Goal: Task Accomplishment & Management: Manage account settings

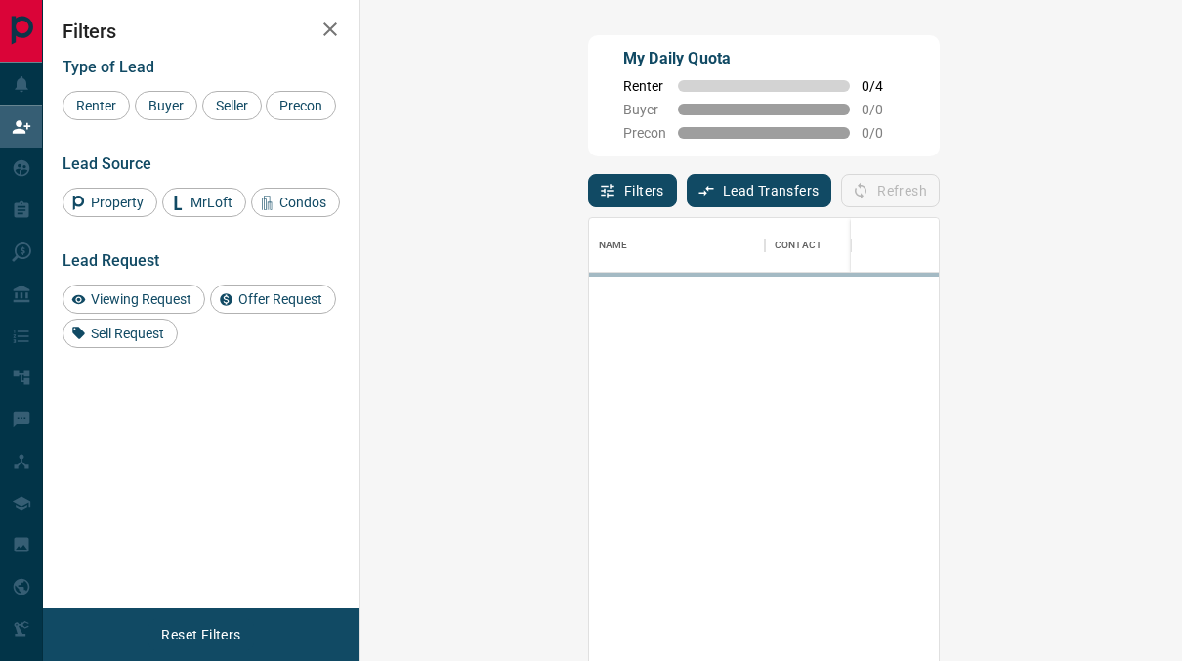
scroll to position [483, 749]
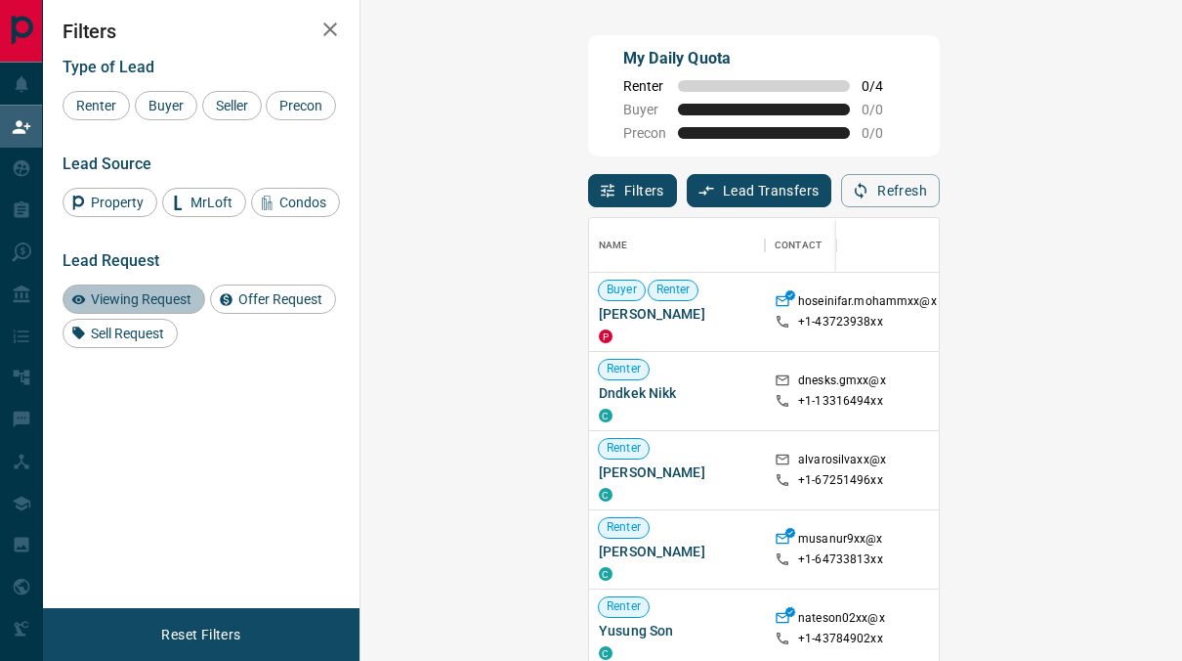
click at [122, 302] on span "Viewing Request" at bounding box center [141, 299] width 114 height 16
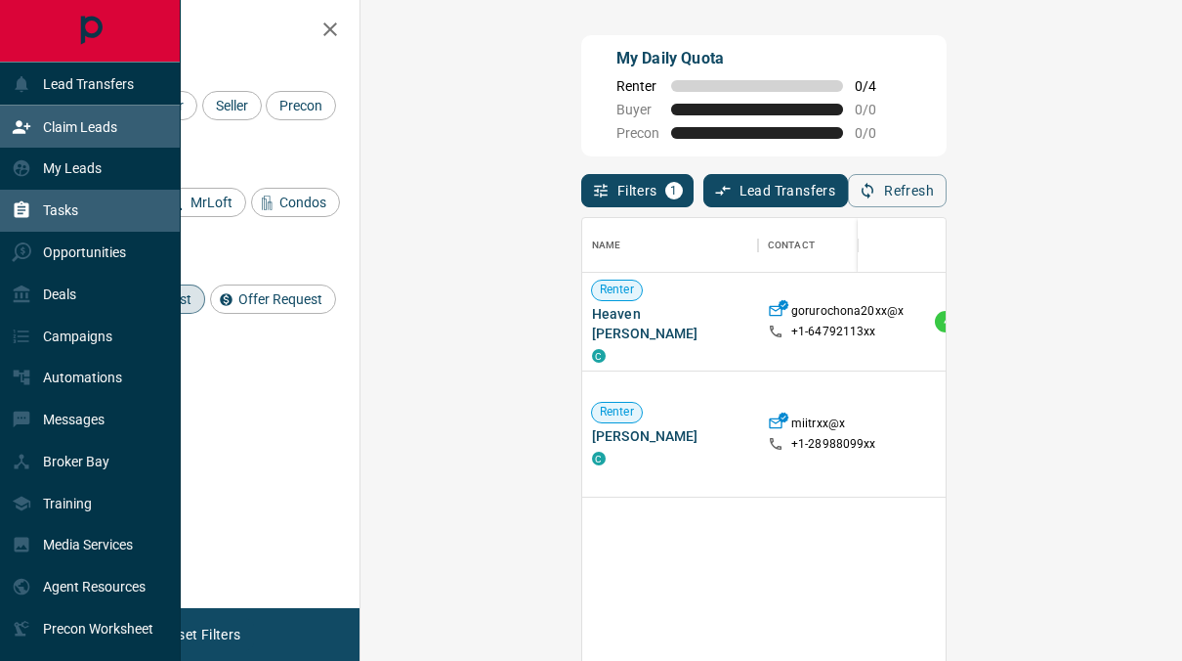
click at [51, 218] on p "Tasks" at bounding box center [60, 210] width 35 height 16
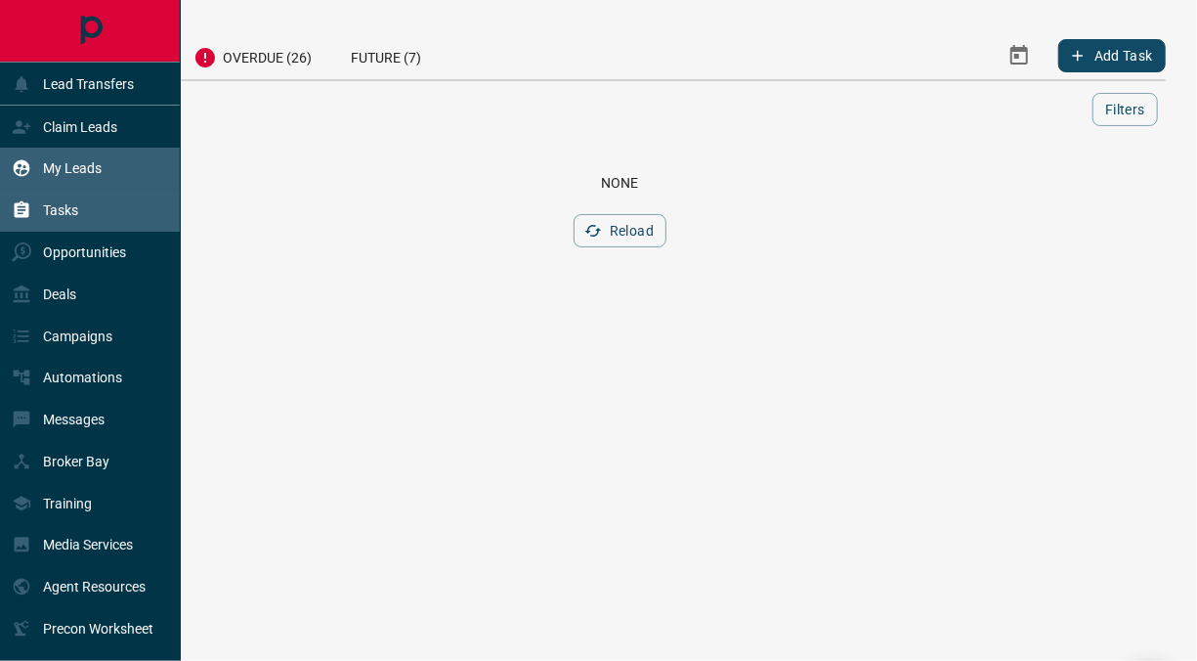
click at [100, 168] on p "My Leads" at bounding box center [72, 168] width 59 height 16
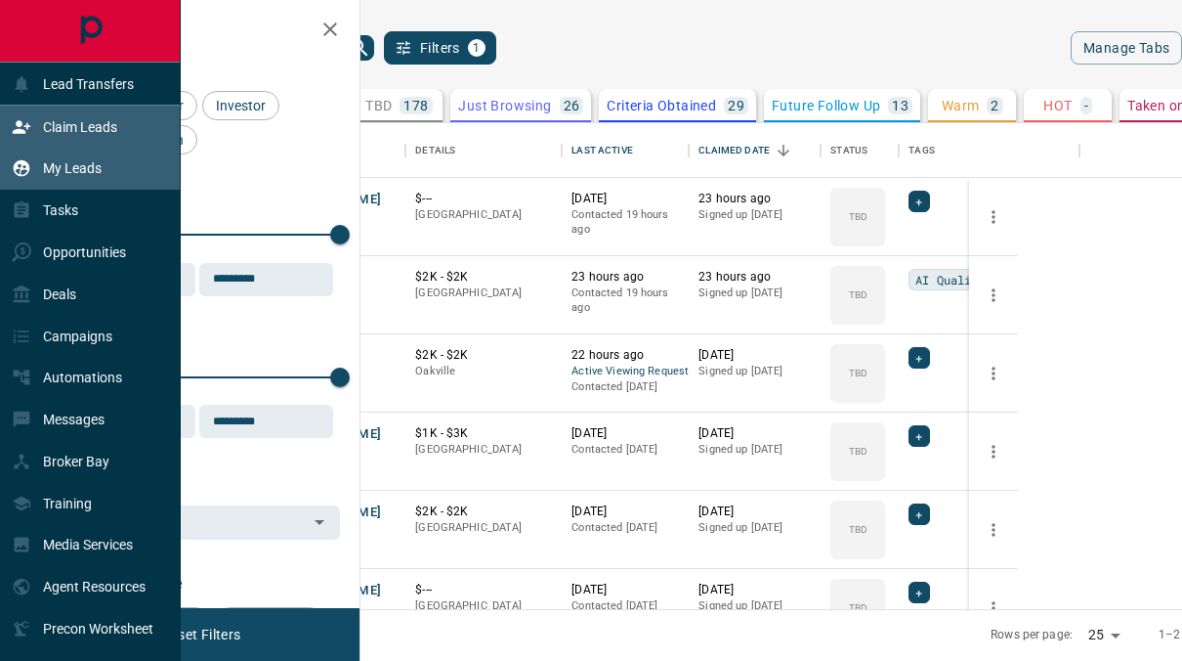
scroll to position [471, 783]
click at [107, 119] on p "Claim Leads" at bounding box center [80, 127] width 74 height 16
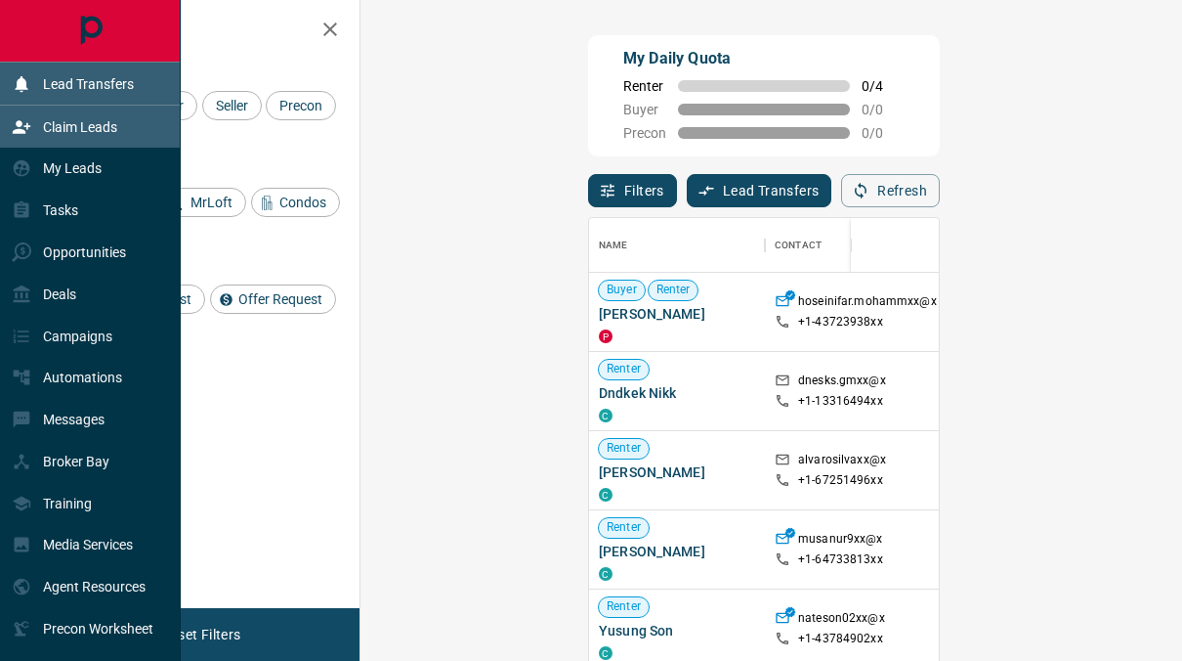
scroll to position [483, 749]
click at [110, 102] on div "Lead Transfers" at bounding box center [90, 84] width 181 height 42
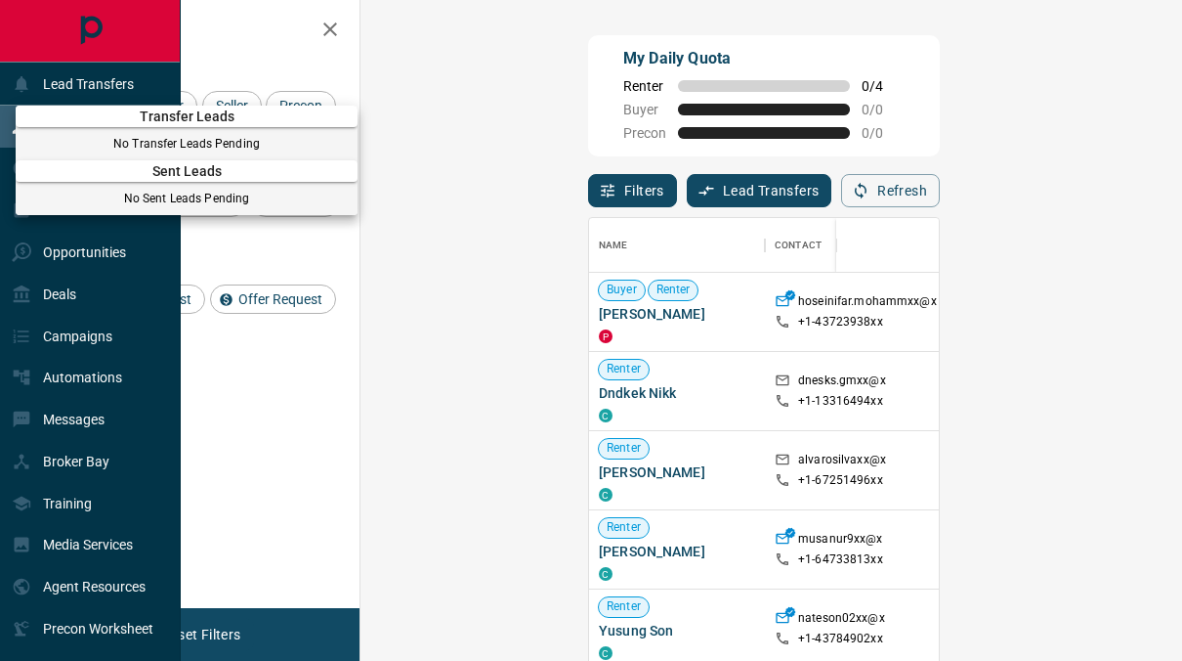
click at [105, 185] on div "Sent Leads No Sent Leads Pending" at bounding box center [187, 183] width 342 height 63
click at [230, 62] on div at bounding box center [591, 330] width 1182 height 661
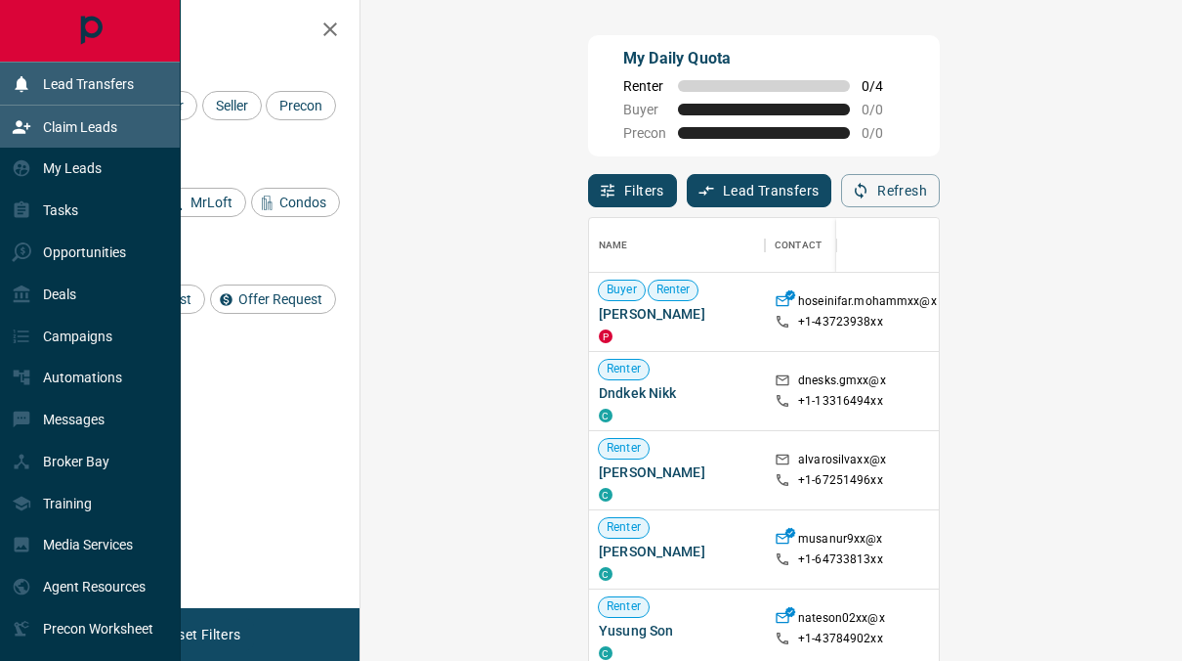
click at [40, 77] on div "Lead Transfers" at bounding box center [73, 83] width 122 height 32
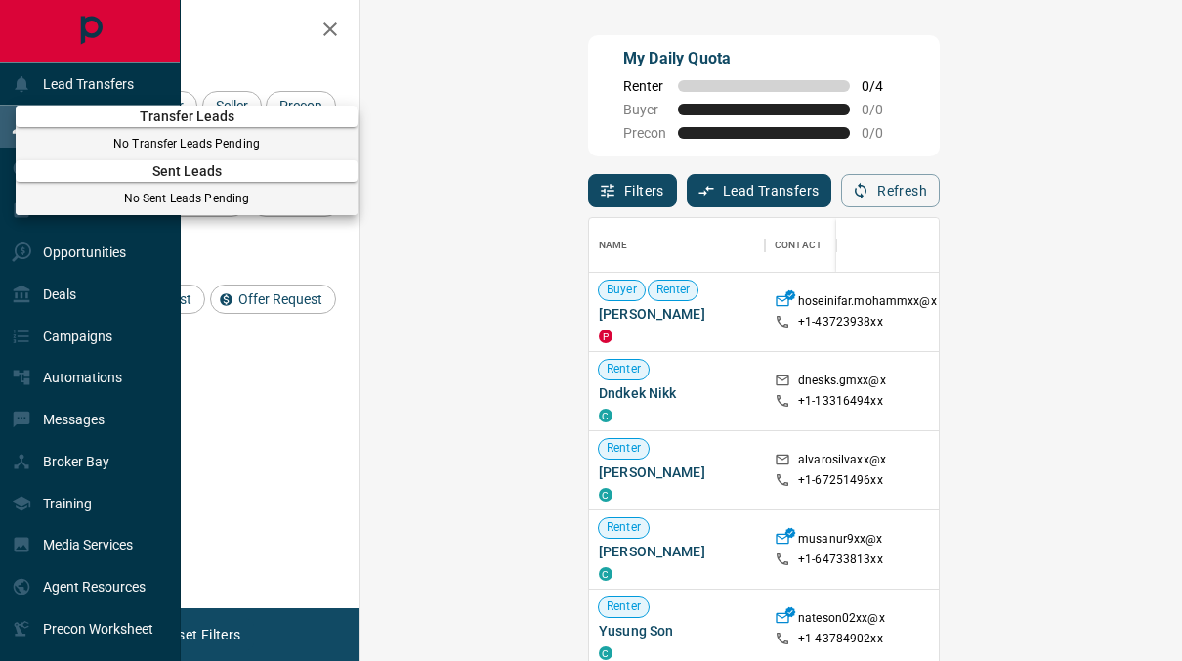
drag, startPoint x: 192, startPoint y: 346, endPoint x: 58, endPoint y: 250, distance: 165.4
click at [58, 250] on div at bounding box center [591, 330] width 1182 height 661
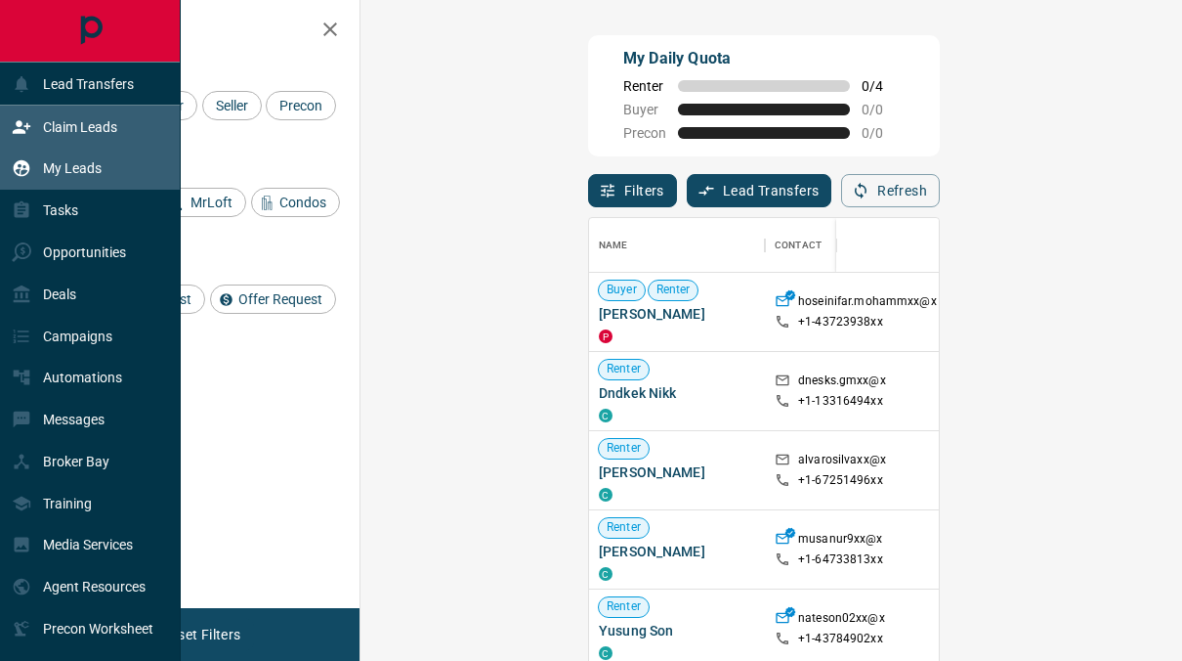
click at [56, 172] on p "My Leads" at bounding box center [72, 168] width 59 height 16
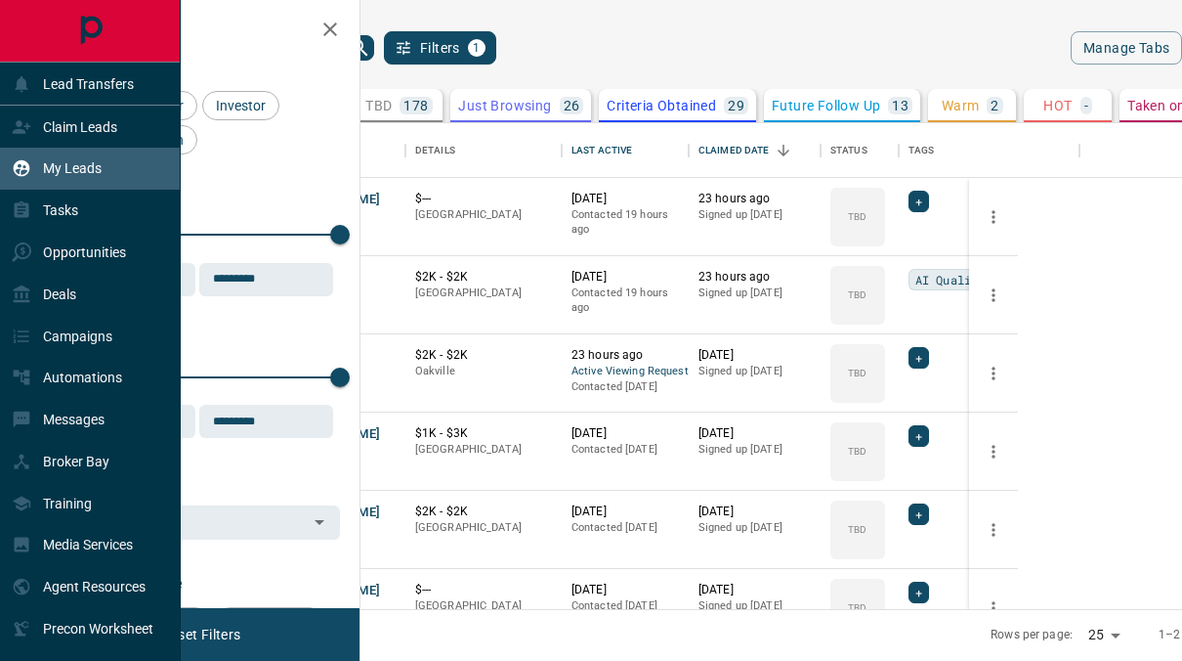
scroll to position [471, 783]
click at [56, 172] on p "My Leads" at bounding box center [72, 168] width 59 height 16
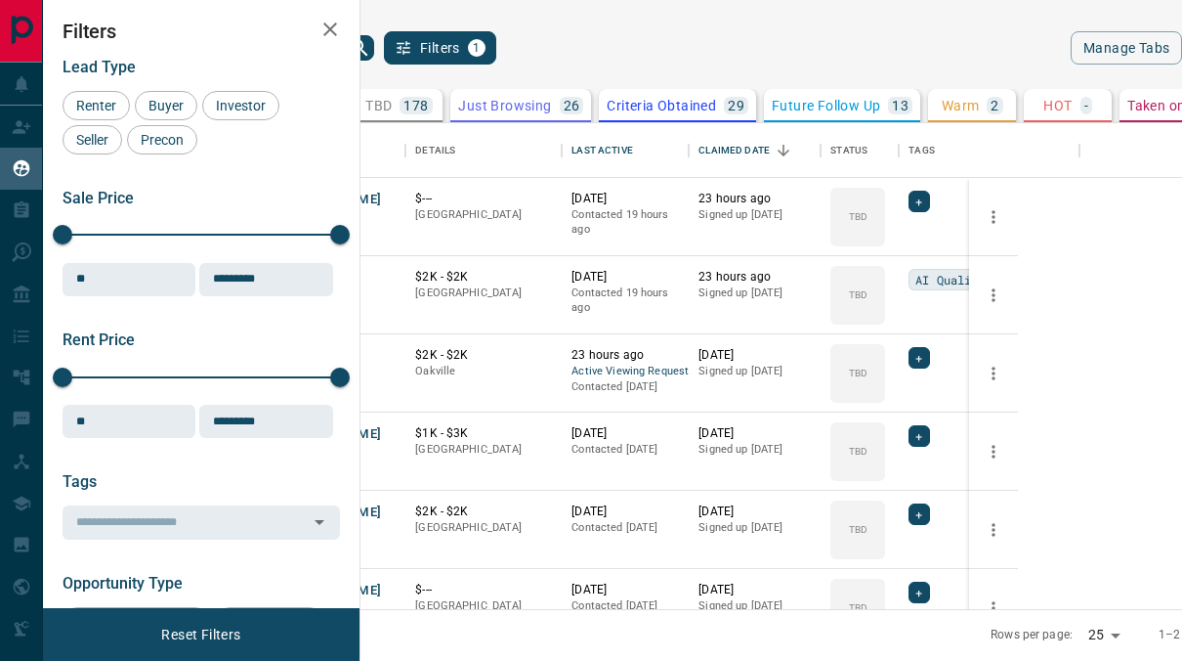
click at [389, 96] on div "All 401 TBD 178 Do Not Contact - Not Responsive 110 Bogus 16 Just Browsing 26 C…" at bounding box center [772, 105] width 1107 height 33
click at [632, 142] on div "Last Active" at bounding box center [602, 150] width 61 height 55
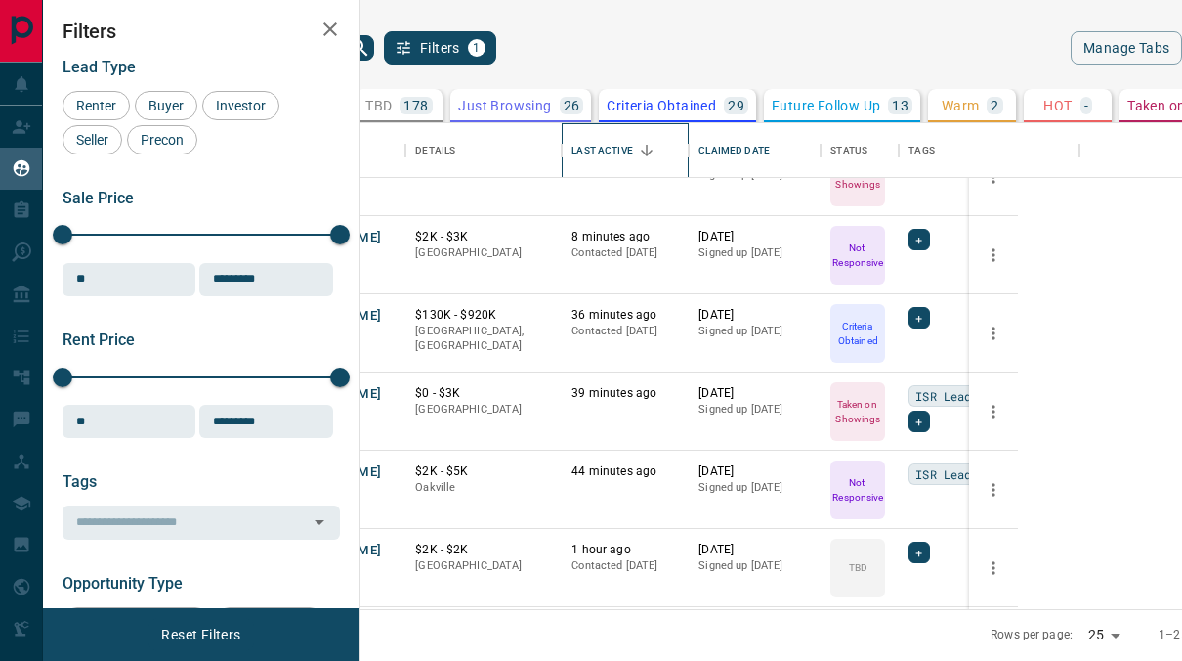
scroll to position [41, 0]
click at [381, 385] on button "[PERSON_NAME]" at bounding box center [329, 393] width 103 height 19
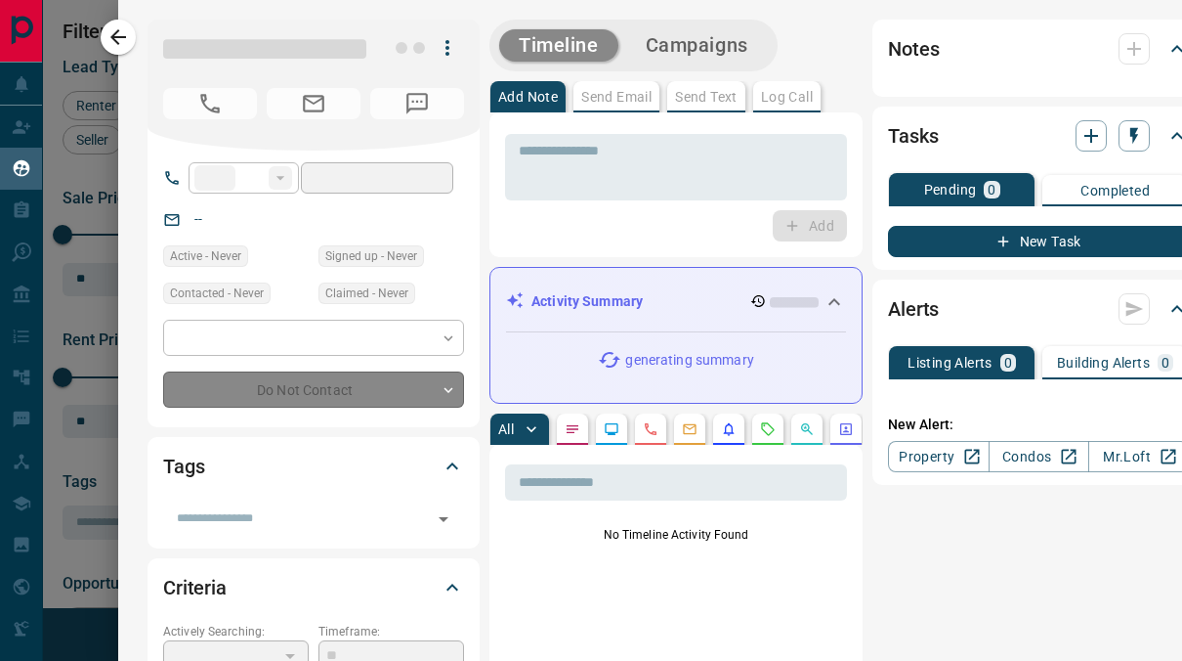
type input "**"
type input "**********"
type input "*"
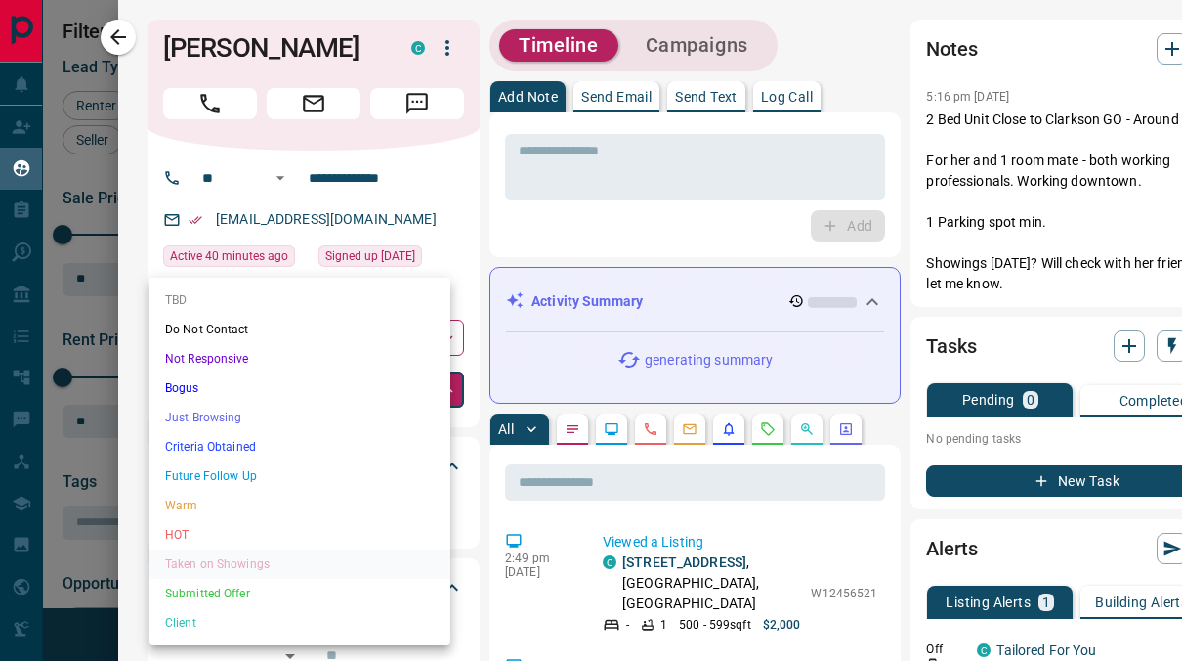
click at [445, 393] on body "Lead Transfers Claim Leads My Leads Tasks Opportunities Deals Campaigns Automat…" at bounding box center [591, 330] width 1182 height 660
click at [959, 117] on div at bounding box center [591, 330] width 1182 height 661
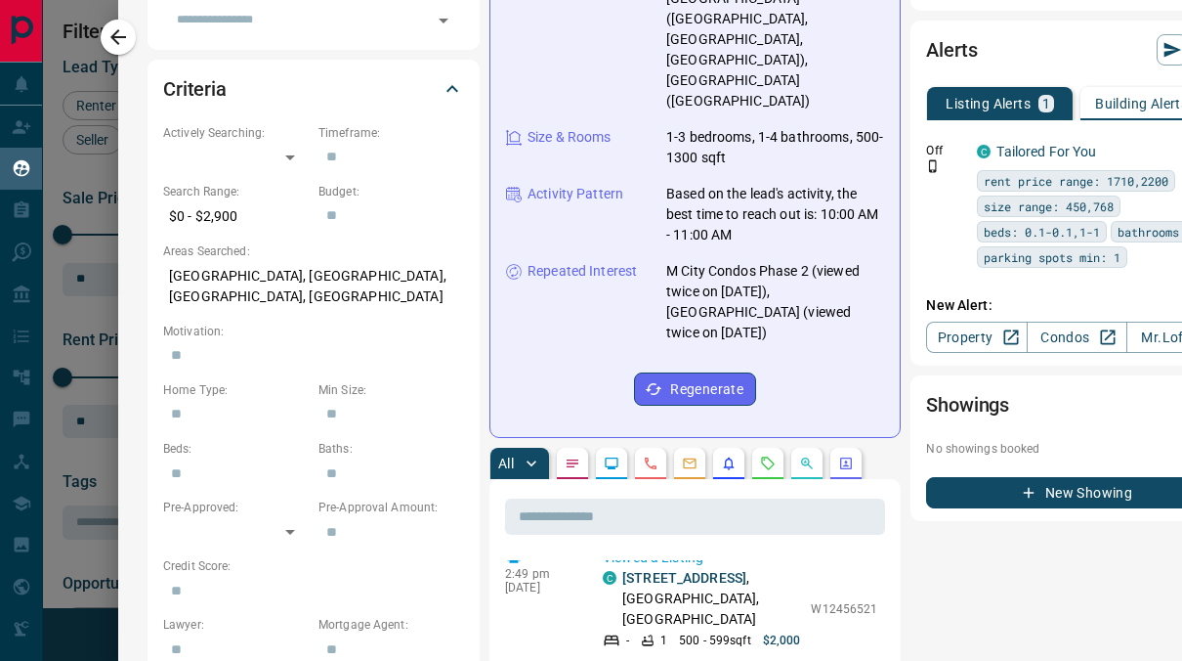
scroll to position [0, 0]
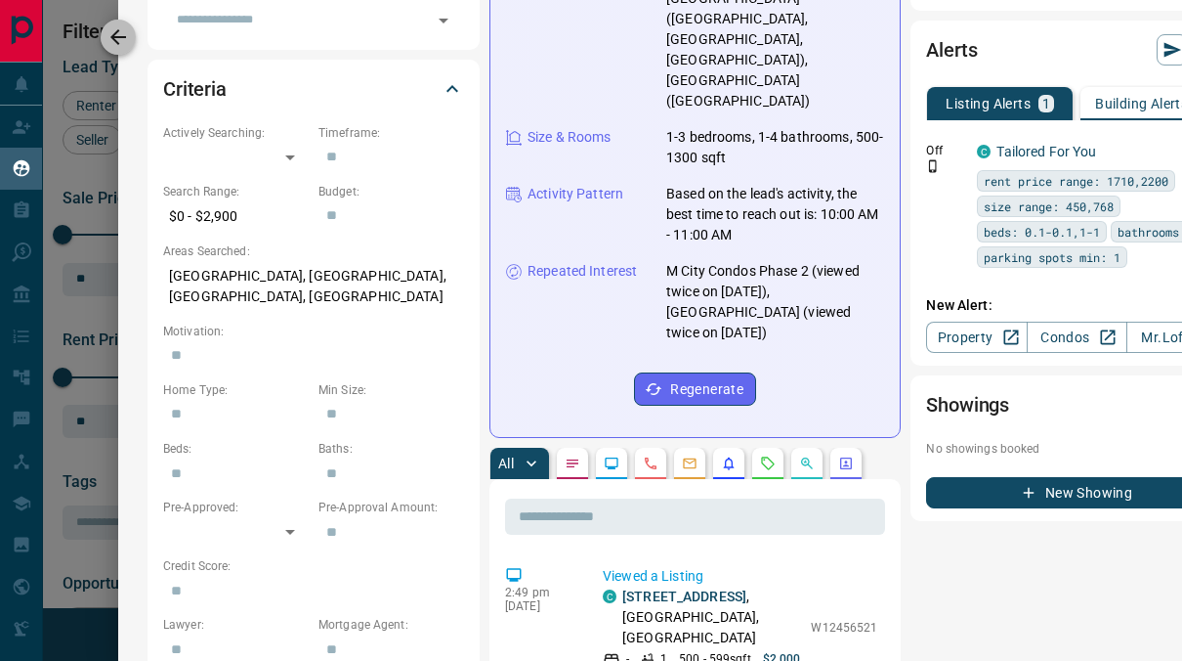
click at [120, 43] on icon "button" at bounding box center [118, 36] width 23 height 23
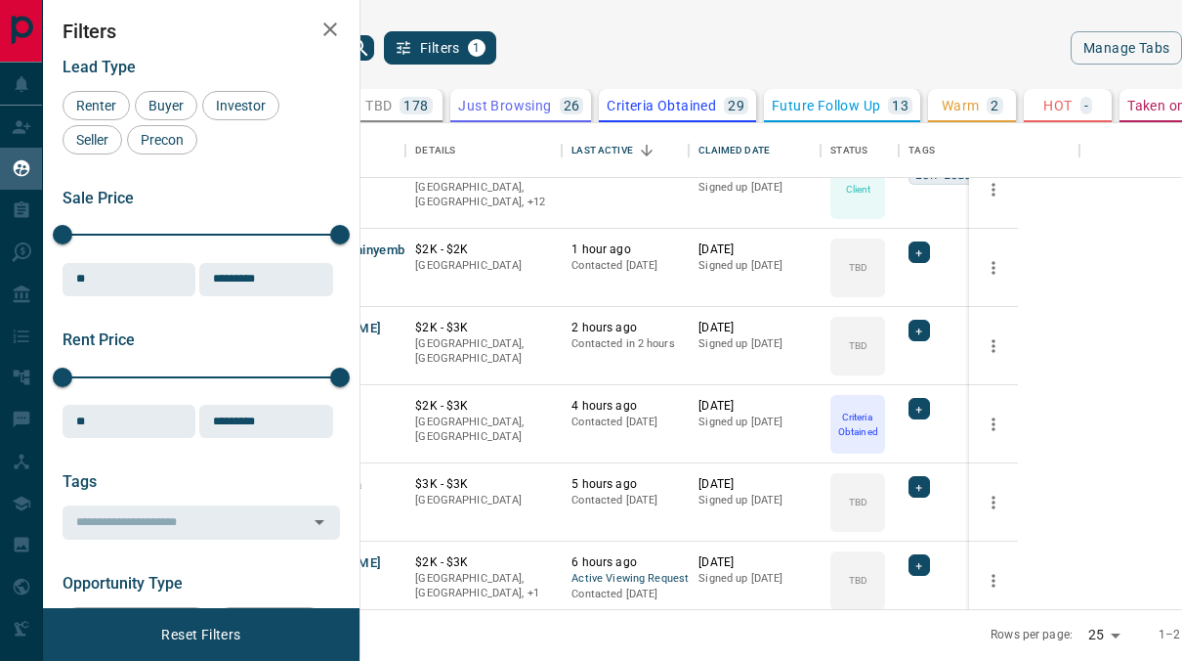
scroll to position [654, 0]
click at [333, 406] on button "Uma Dah" at bounding box center [305, 406] width 55 height 19
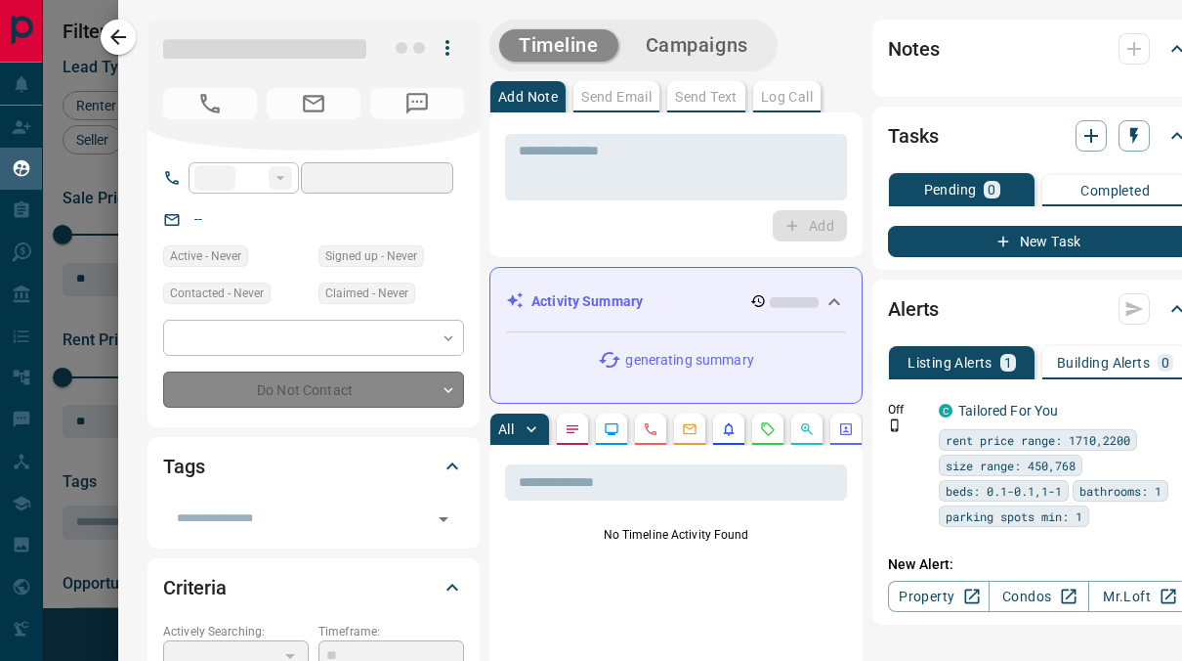
type input "**"
type input "**********"
type input "*"
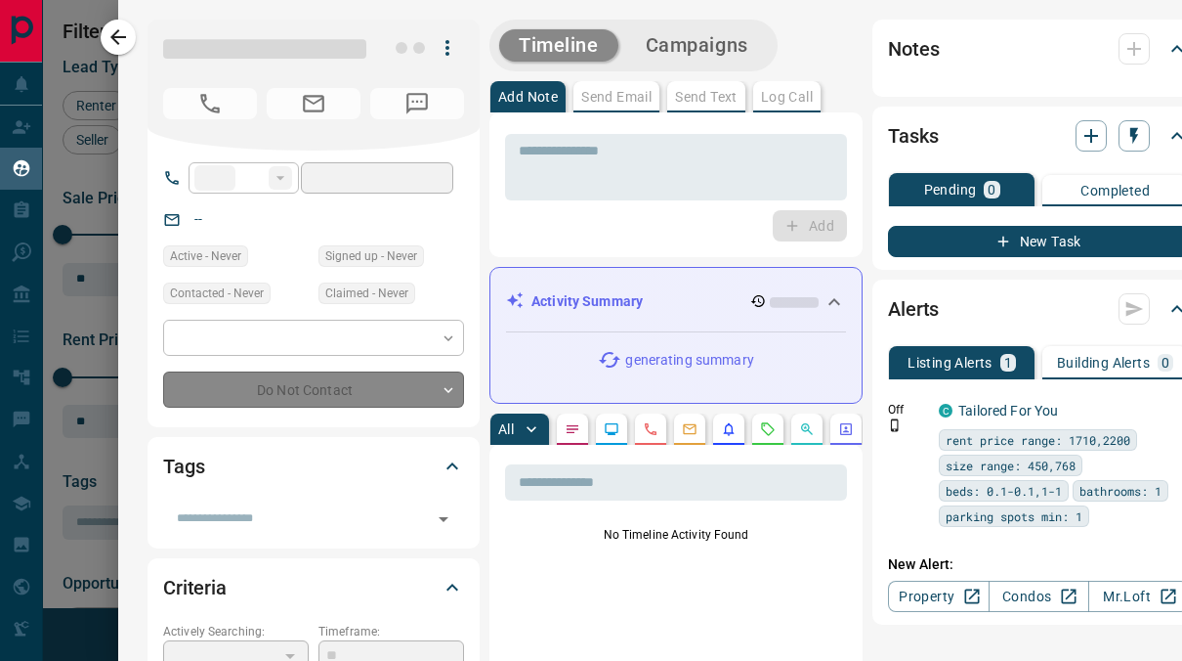
type input "**********"
type input "*******"
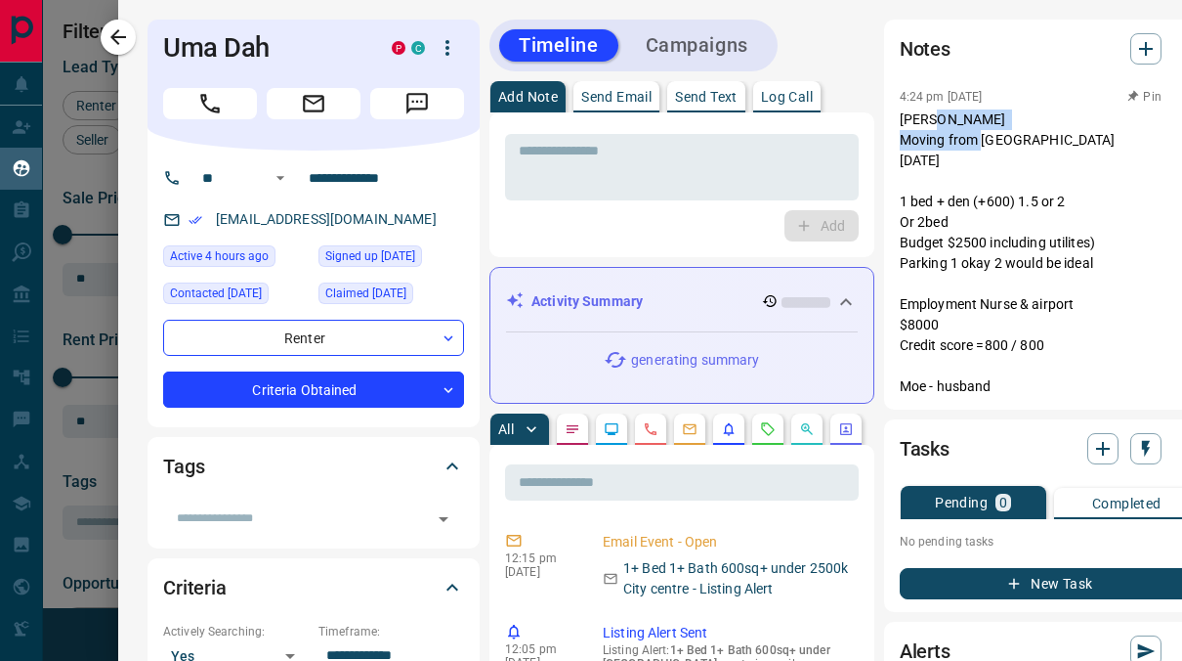
drag, startPoint x: 947, startPoint y: 139, endPoint x: 910, endPoint y: 115, distance: 43.9
click at [910, 115] on p "[PERSON_NAME] Moving from [GEOGRAPHIC_DATA] [DATE] 1 bed + den (+600) 1.5 or 2 …" at bounding box center [1050, 252] width 301 height 287
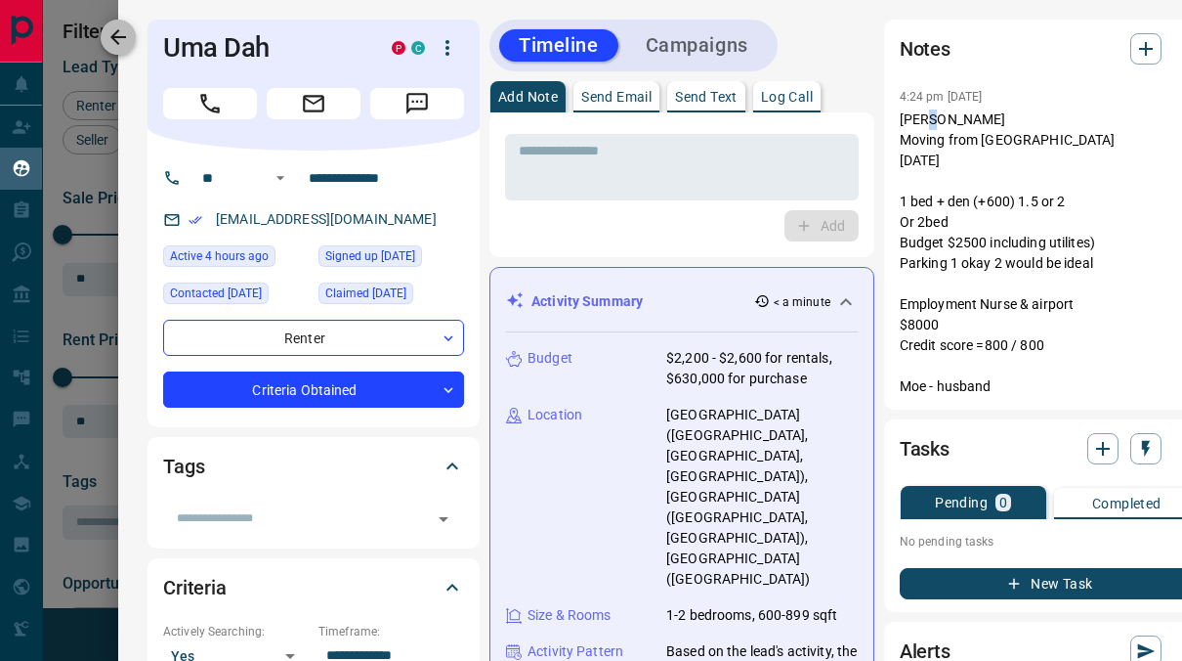
click at [134, 34] on button "button" at bounding box center [118, 37] width 35 height 35
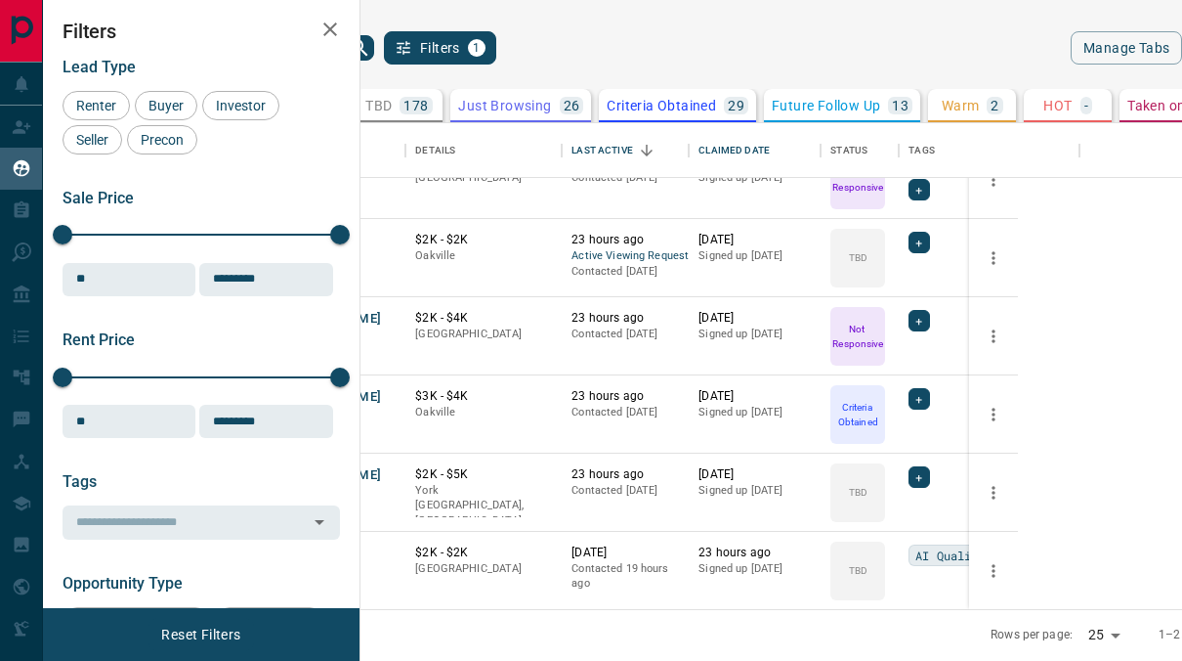
scroll to position [0, 0]
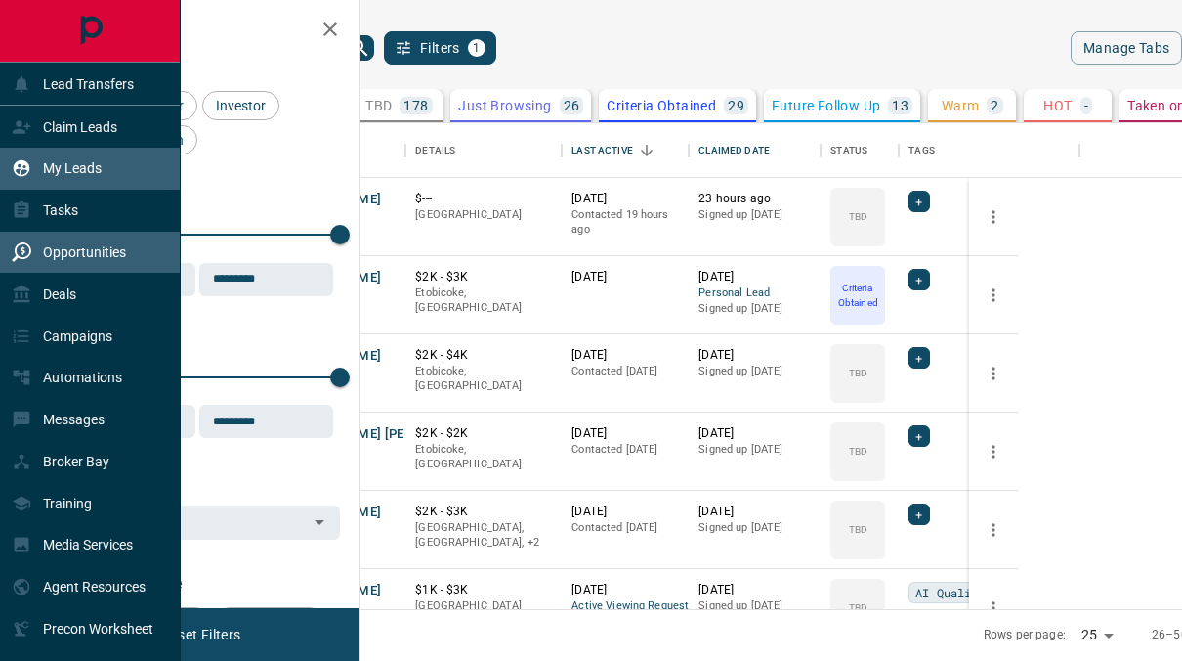
click at [91, 246] on p "Opportunities" at bounding box center [84, 252] width 83 height 16
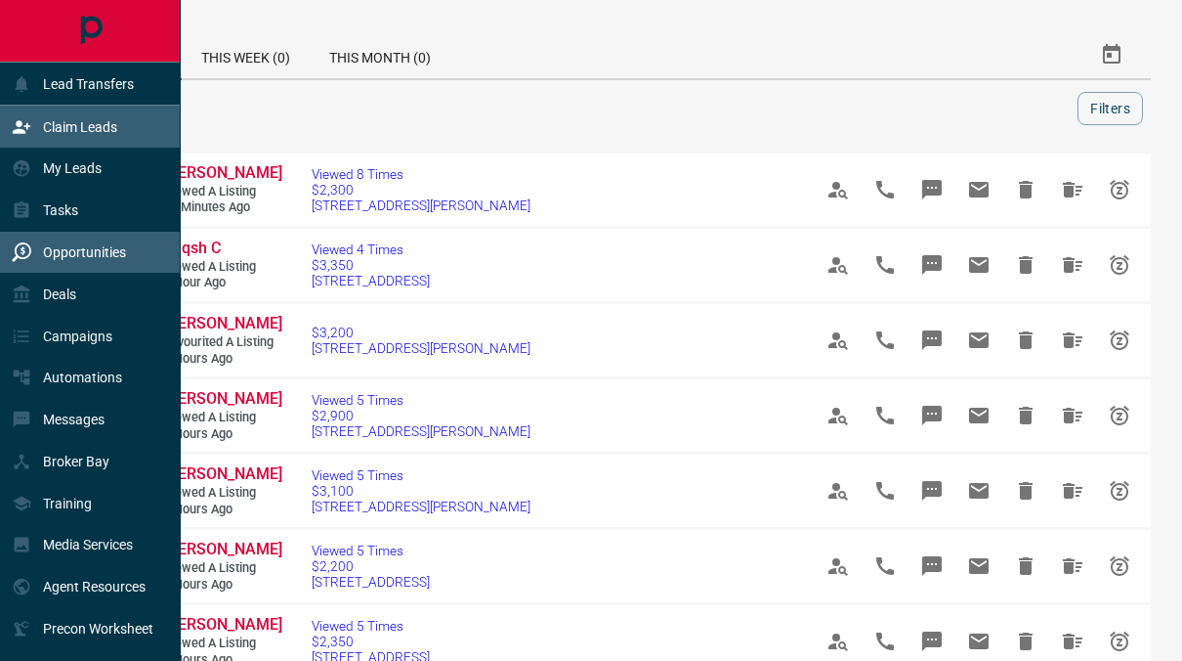
click at [77, 123] on p "Claim Leads" at bounding box center [80, 127] width 74 height 16
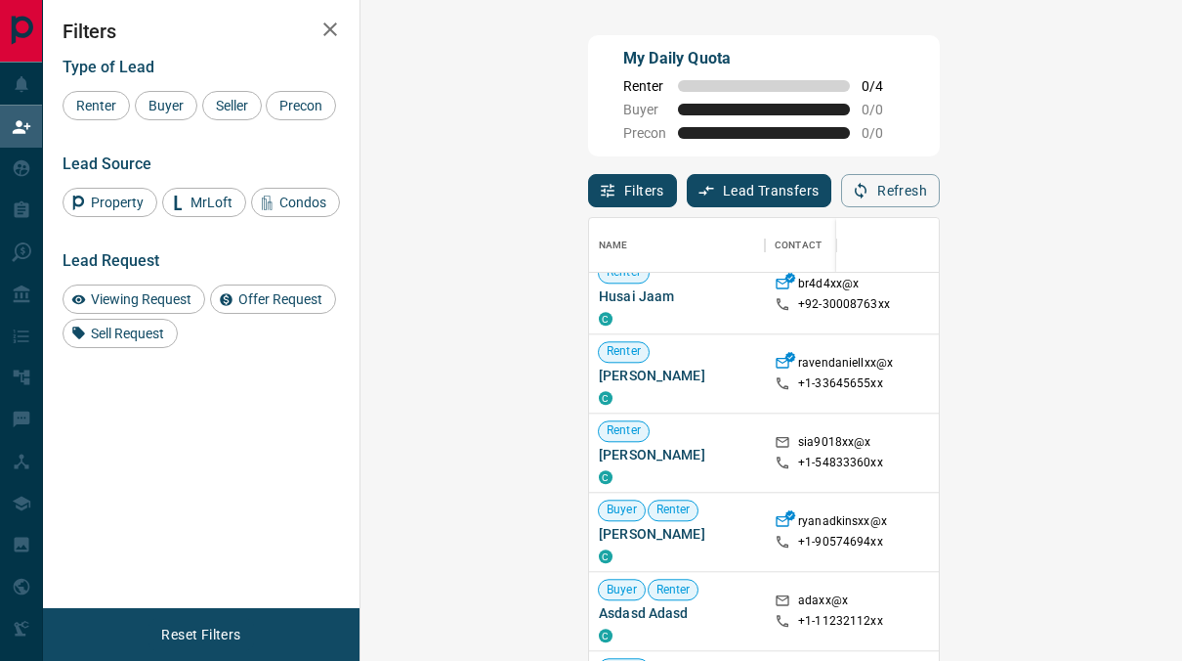
scroll to position [11371, 0]
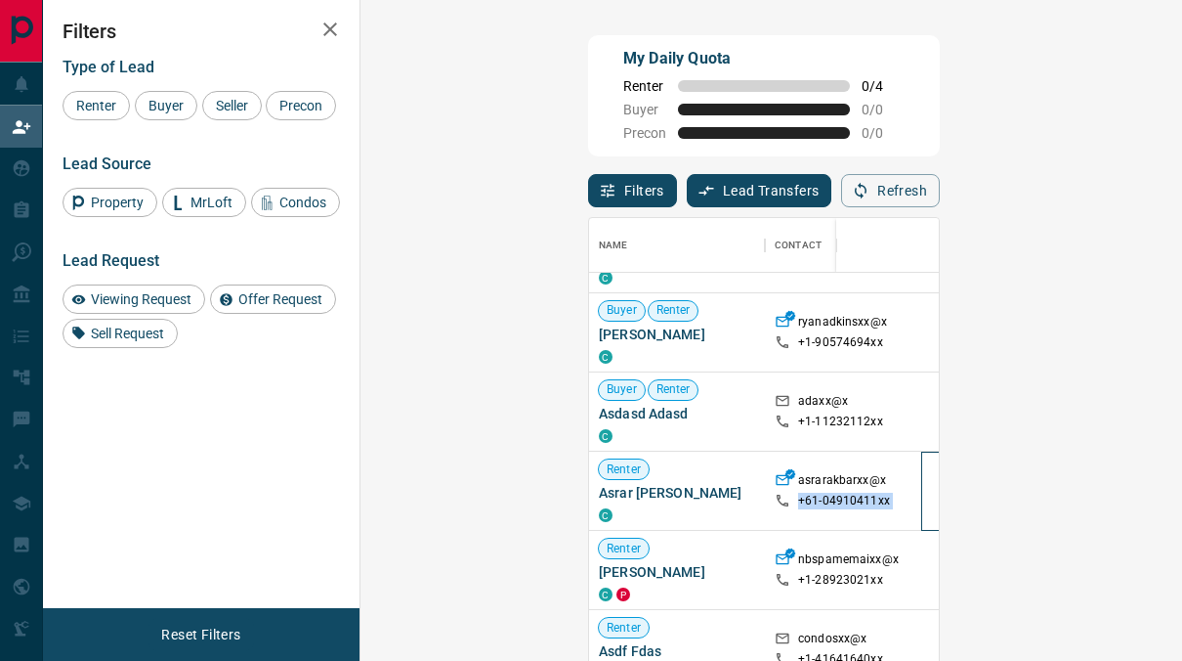
drag, startPoint x: 798, startPoint y: 485, endPoint x: 708, endPoint y: 485, distance: 89.9
drag, startPoint x: 708, startPoint y: 485, endPoint x: 749, endPoint y: 521, distance: 54.7
click at [931, 521] on div "Active" at bounding box center [975, 490] width 88 height 78
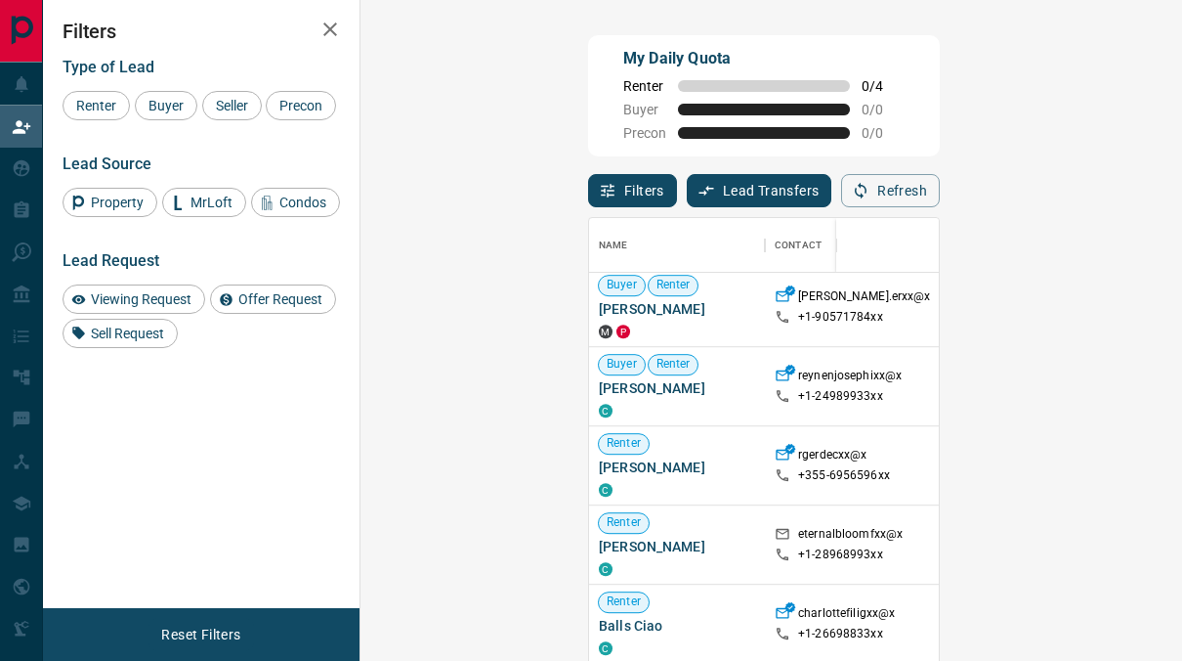
scroll to position [3495, 0]
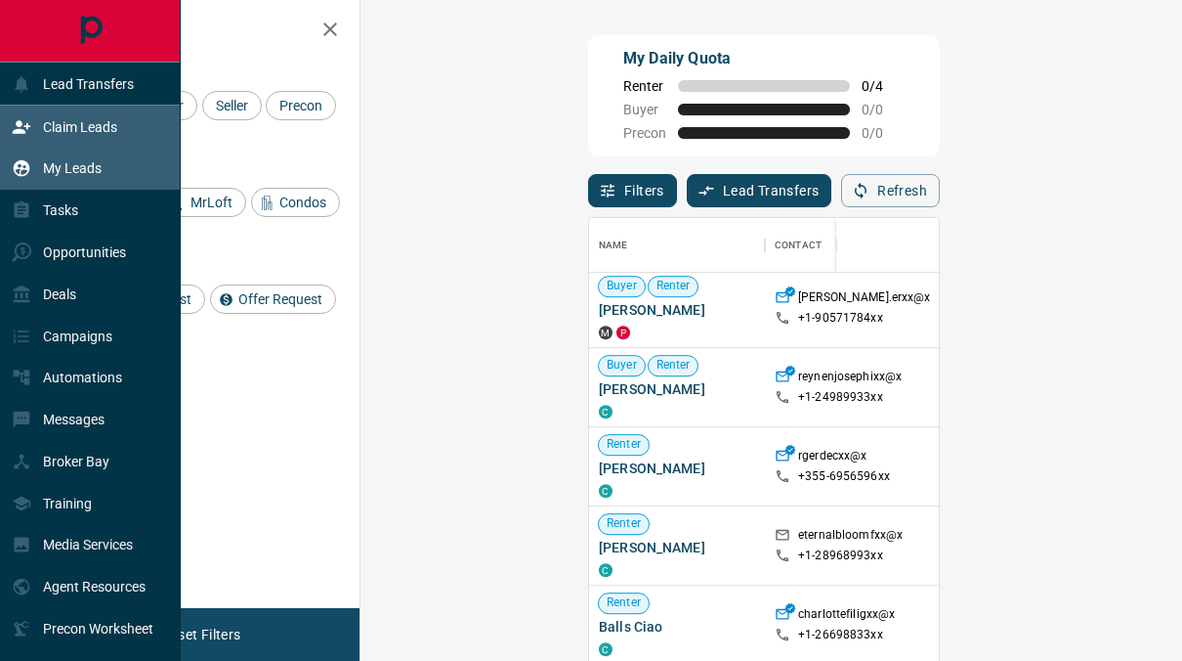
click at [53, 167] on p "My Leads" at bounding box center [72, 168] width 59 height 16
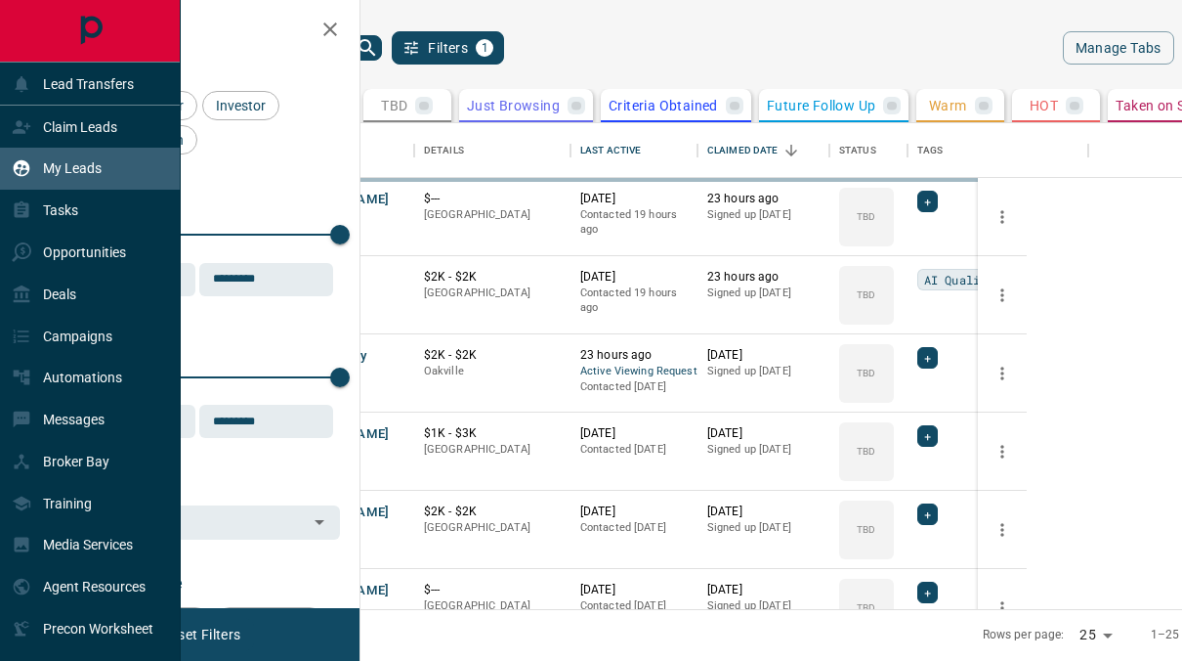
scroll to position [471, 783]
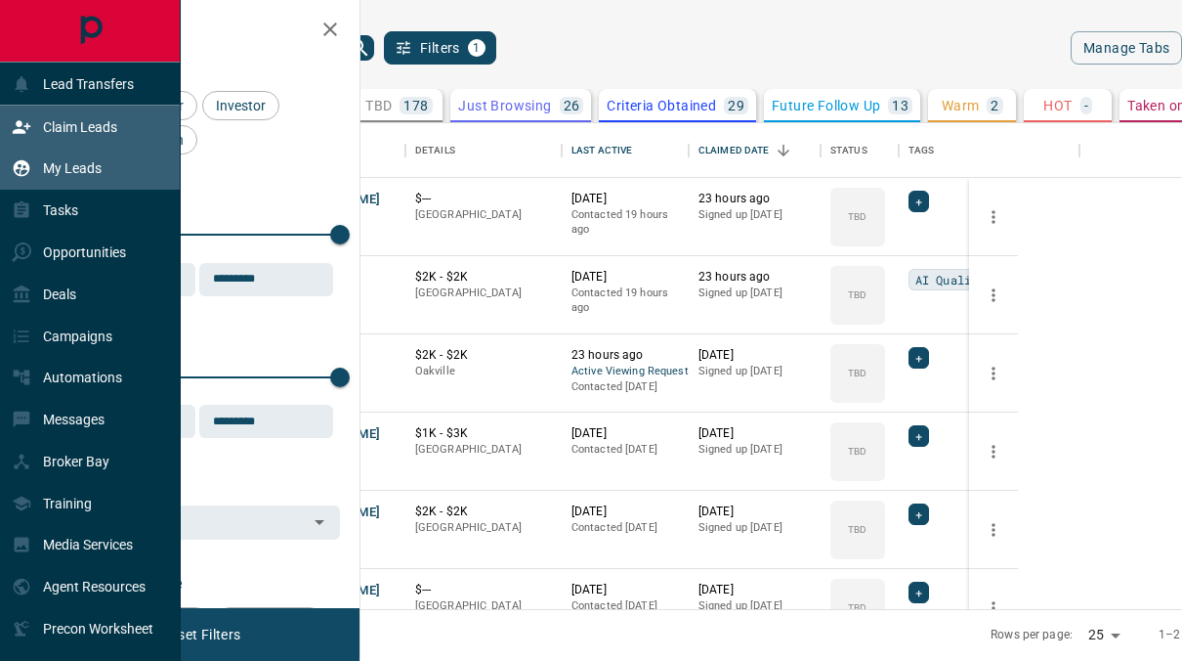
click at [40, 127] on div "Claim Leads" at bounding box center [65, 126] width 106 height 32
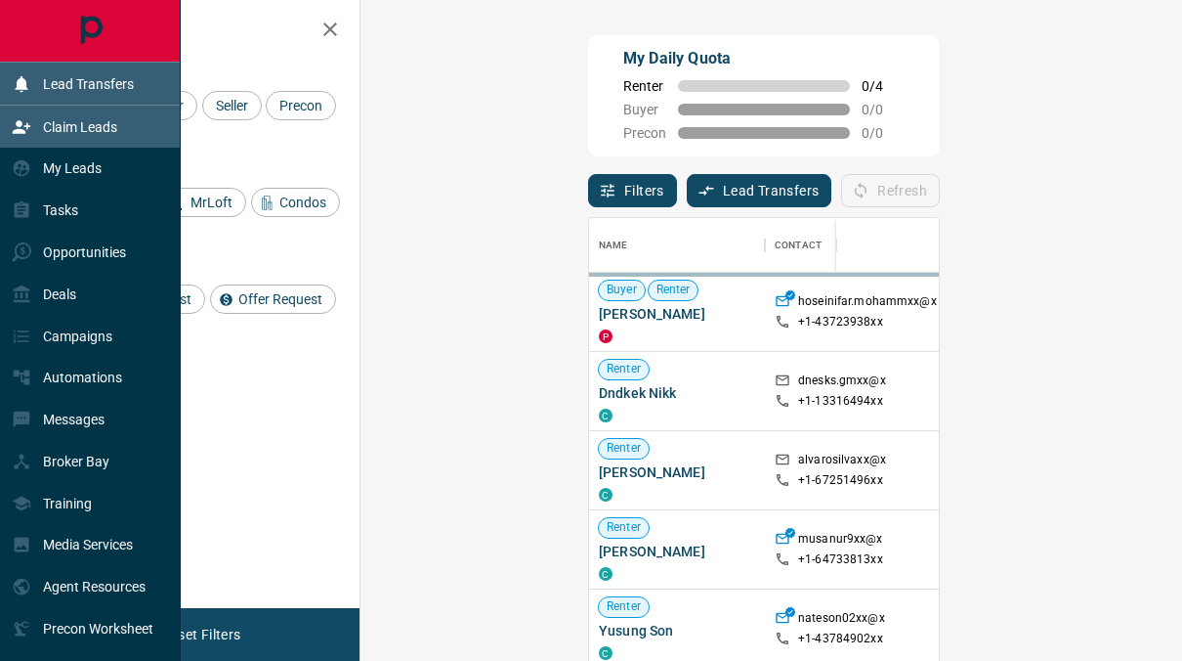
scroll to position [483, 749]
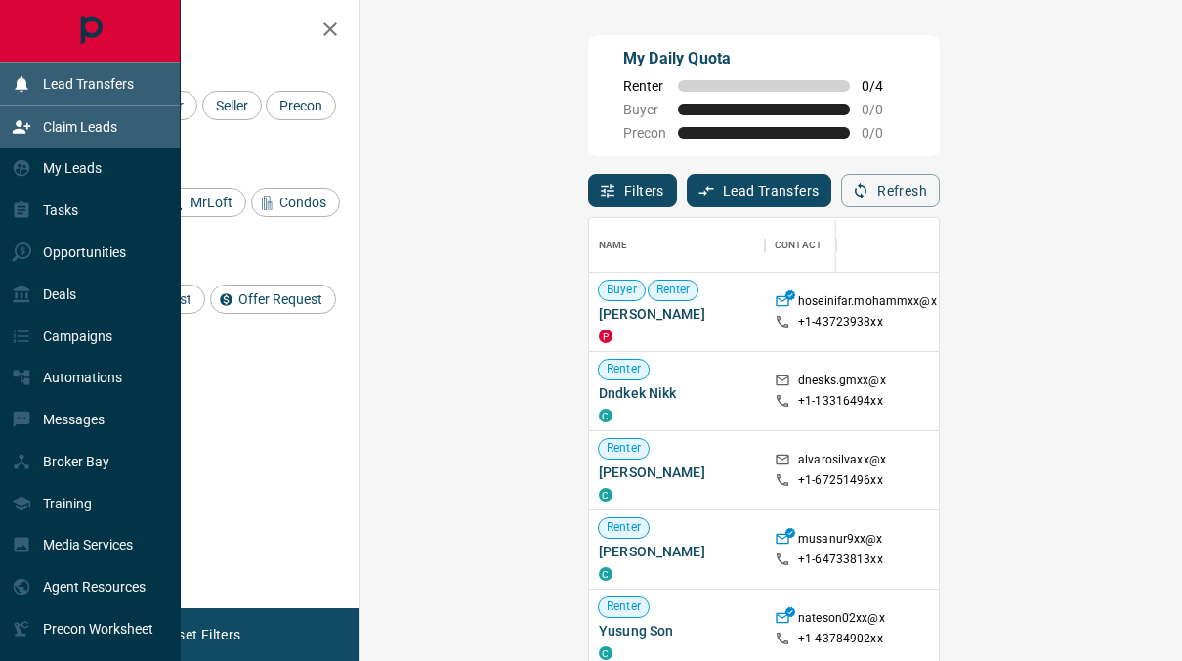
click at [54, 80] on p "Lead Transfers" at bounding box center [88, 84] width 91 height 16
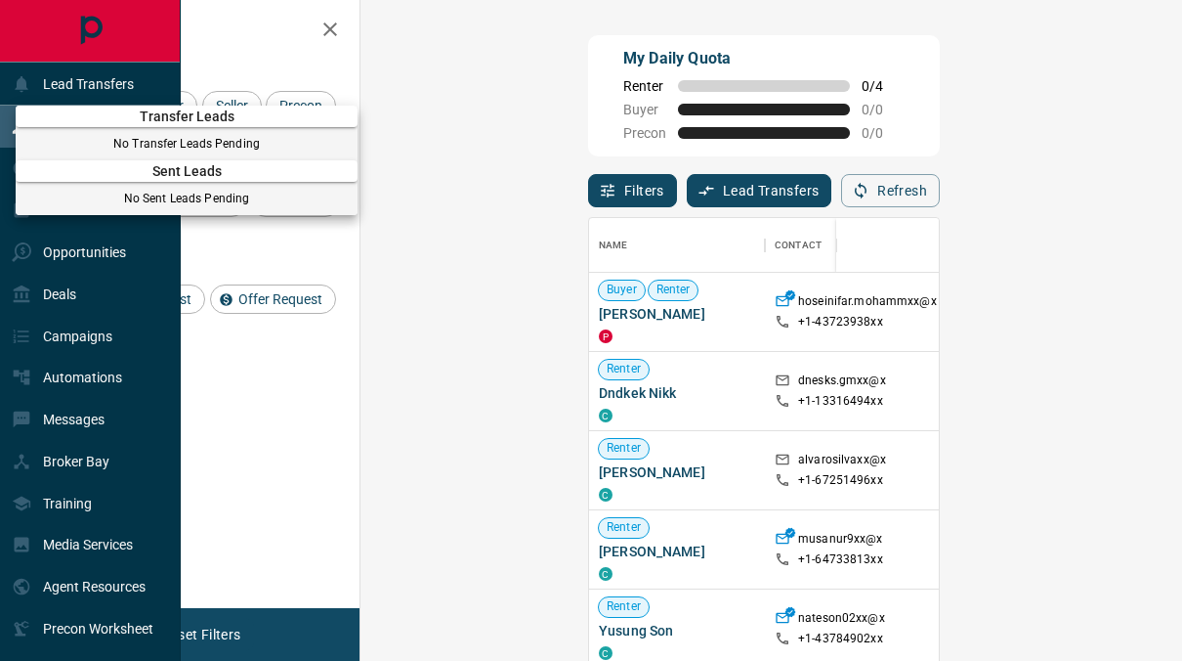
click at [113, 74] on div at bounding box center [591, 330] width 1182 height 661
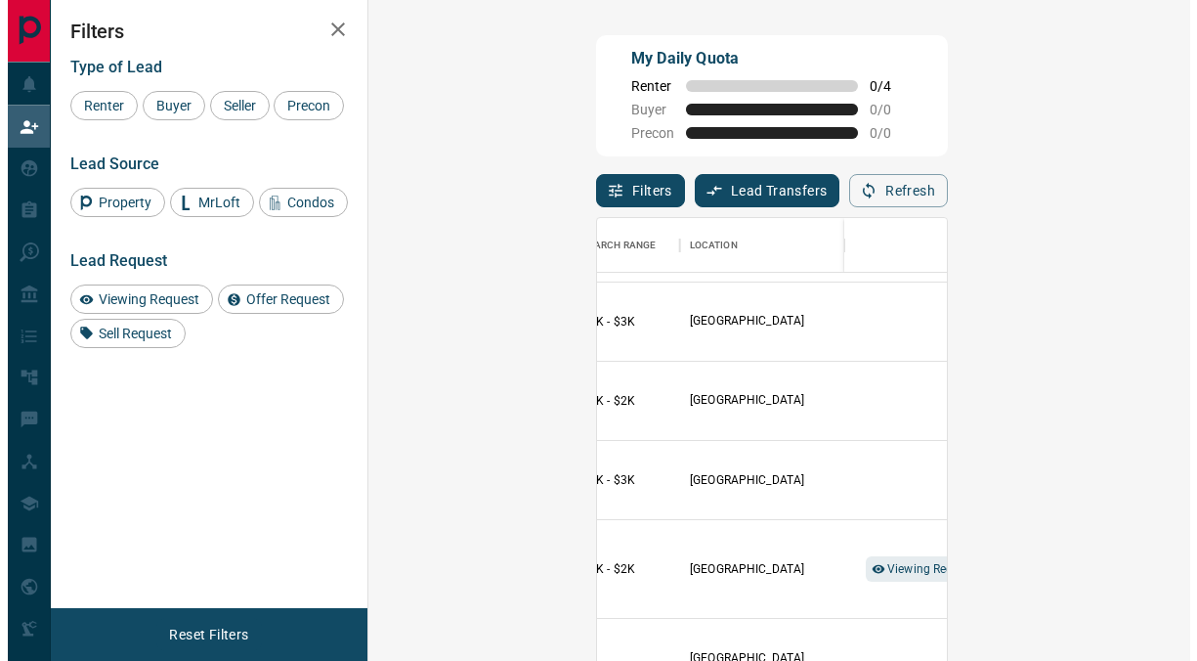
scroll to position [464, 468]
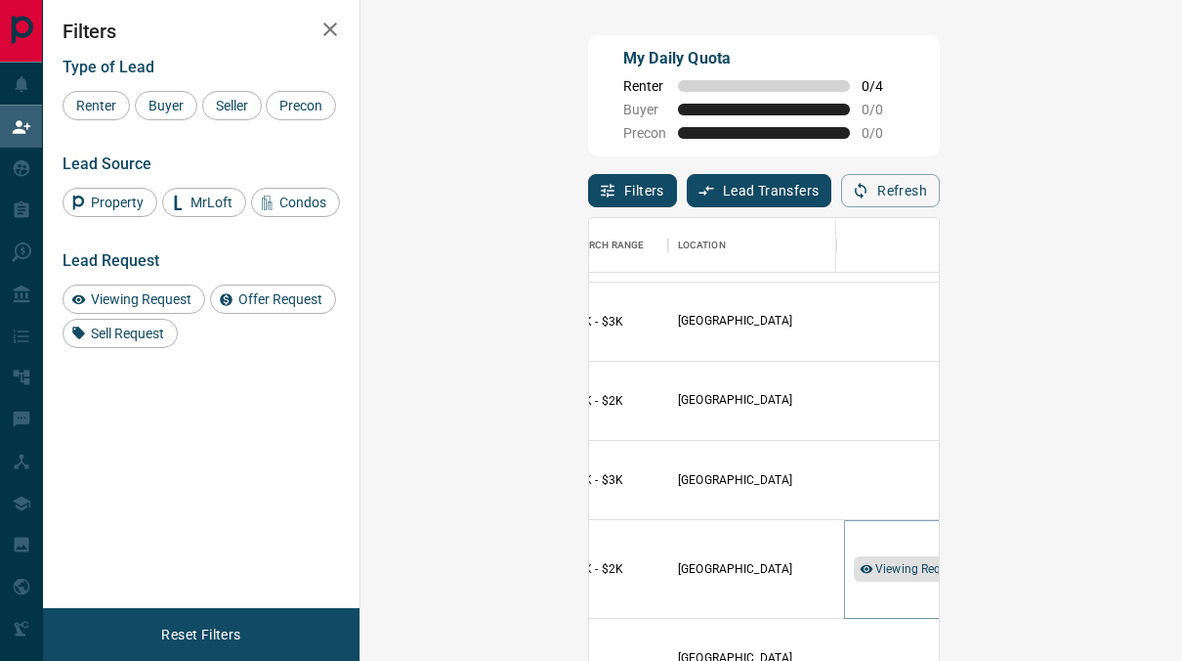
click at [875, 566] on span "Viewing Request ( 1 )" at bounding box center [928, 569] width 107 height 20
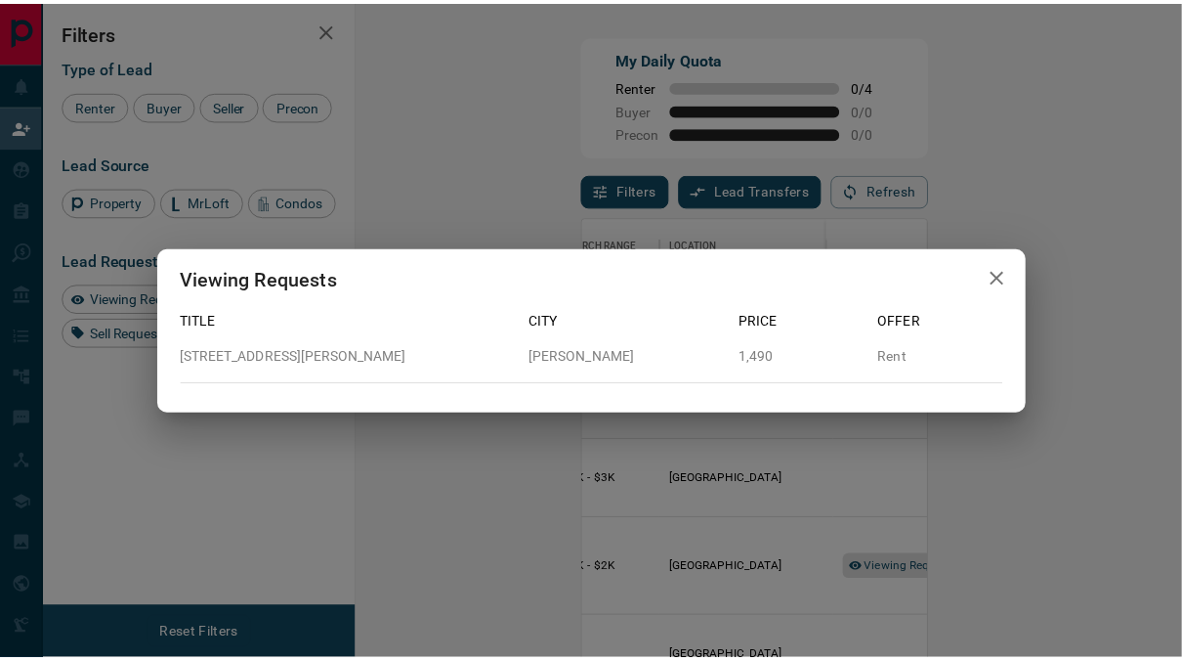
scroll to position [16, 16]
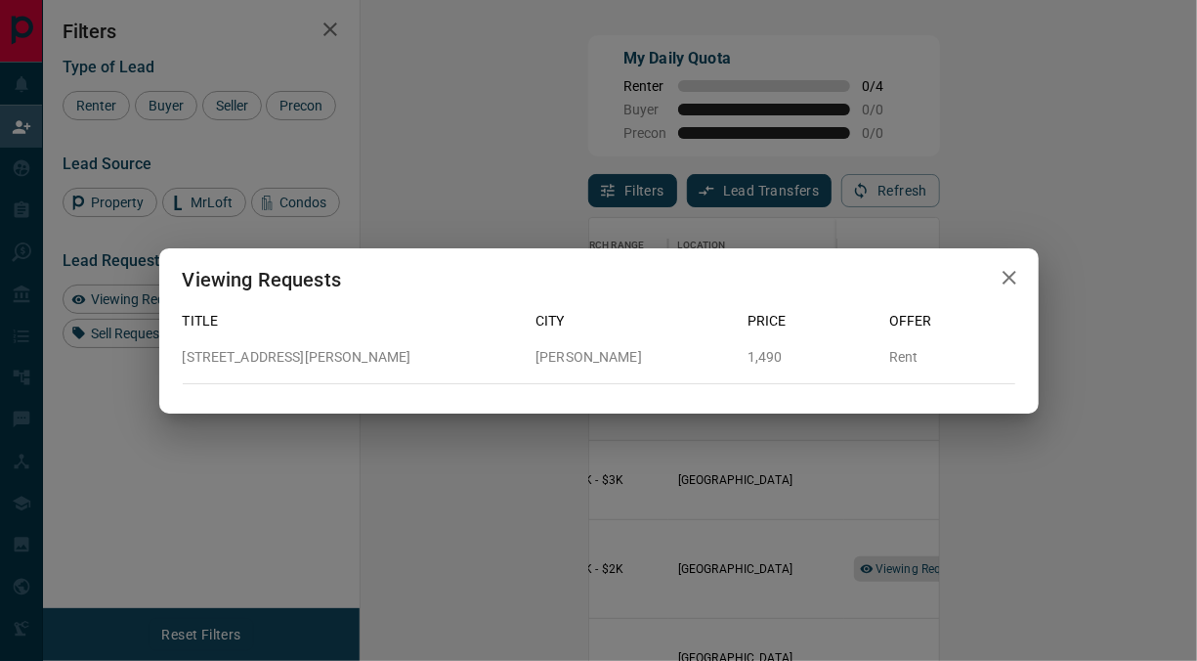
click at [722, 566] on div "Viewing Requests Title City Price Offer [STREET_ADDRESS][PERSON_NAME][PERSON_NA…" at bounding box center [598, 330] width 1197 height 661
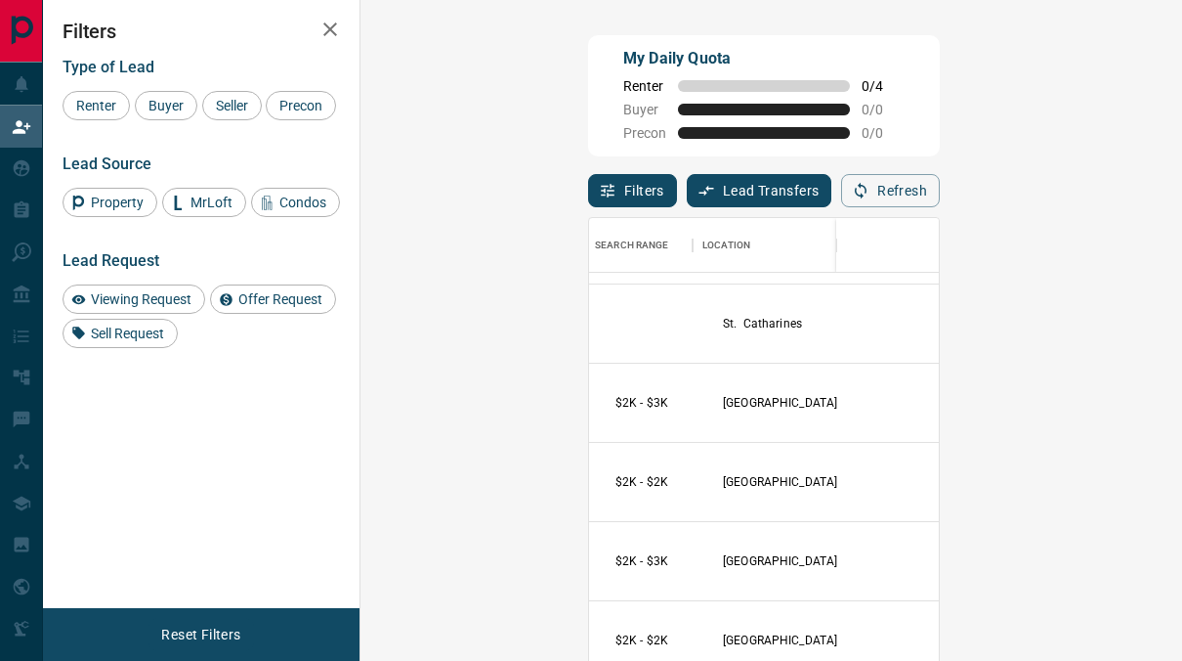
scroll to position [1034, 647]
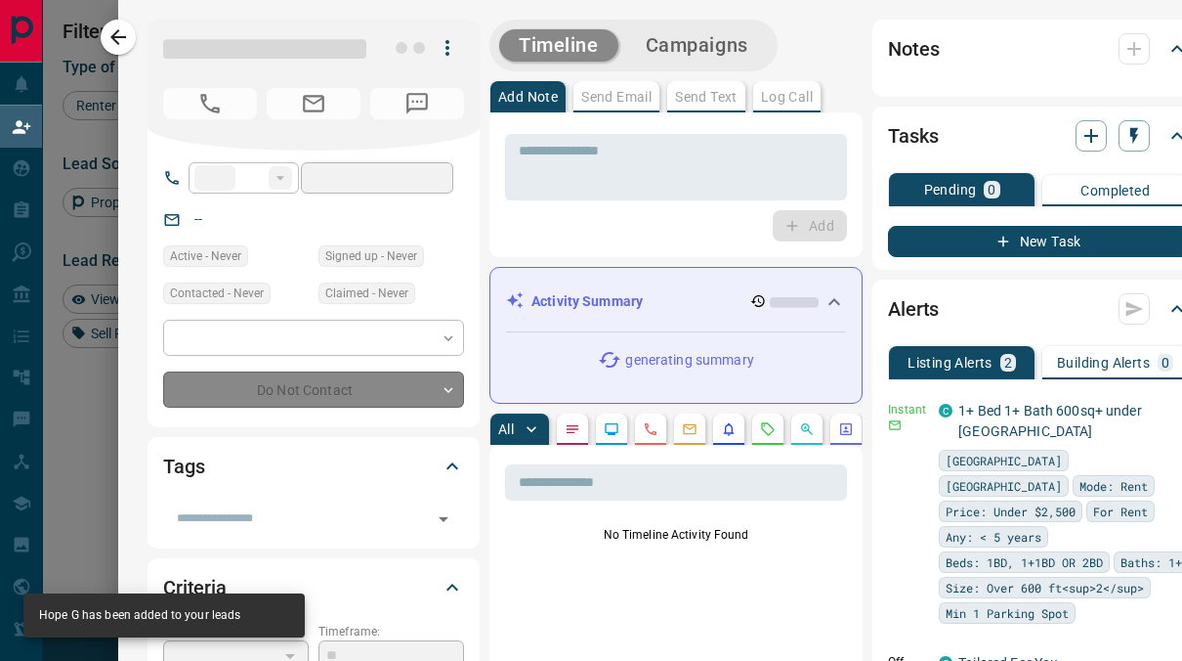
type input "**"
type input "**********"
type input "**"
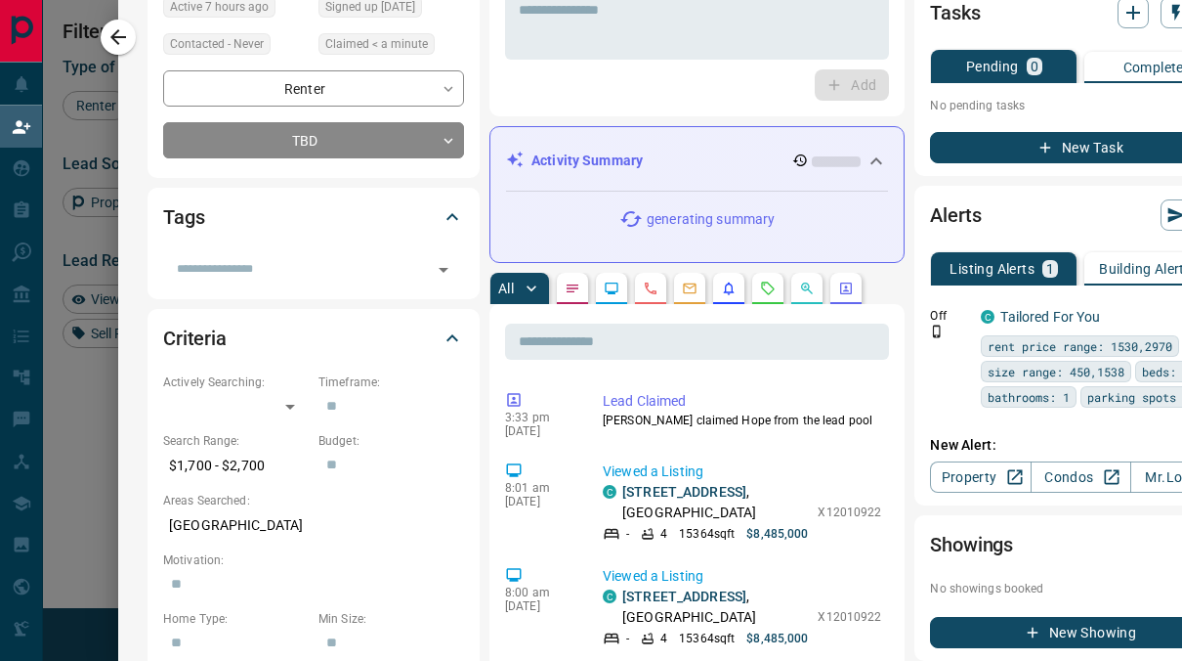
scroll to position [0, 0]
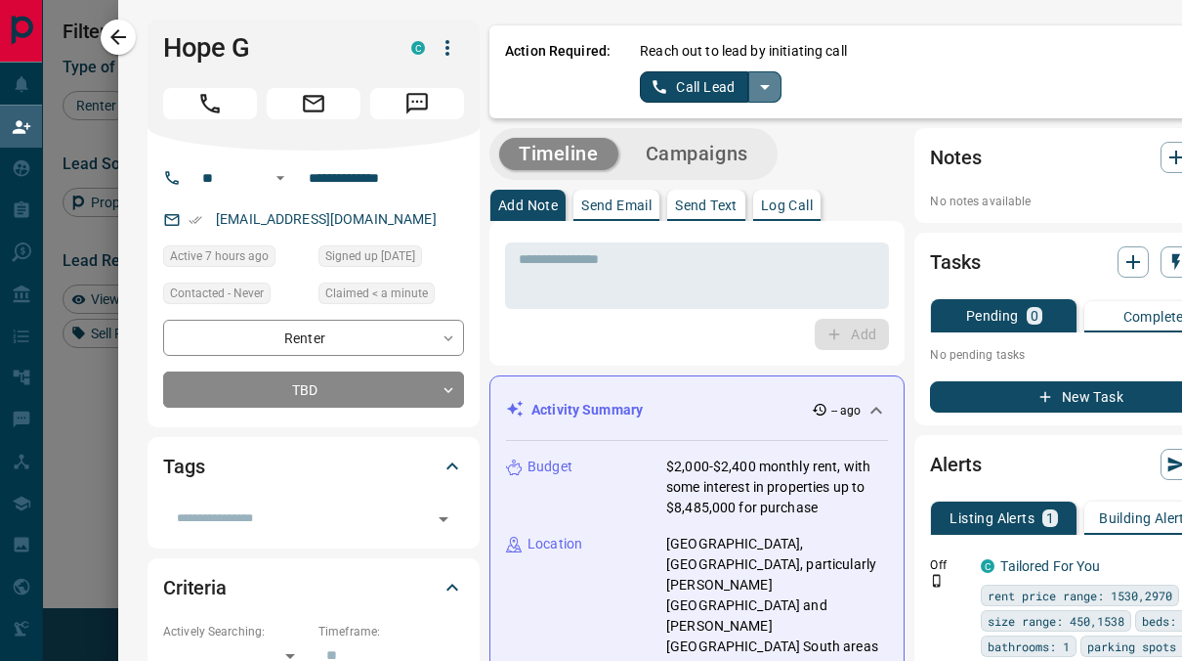
click at [753, 83] on icon "split button" at bounding box center [764, 86] width 23 height 23
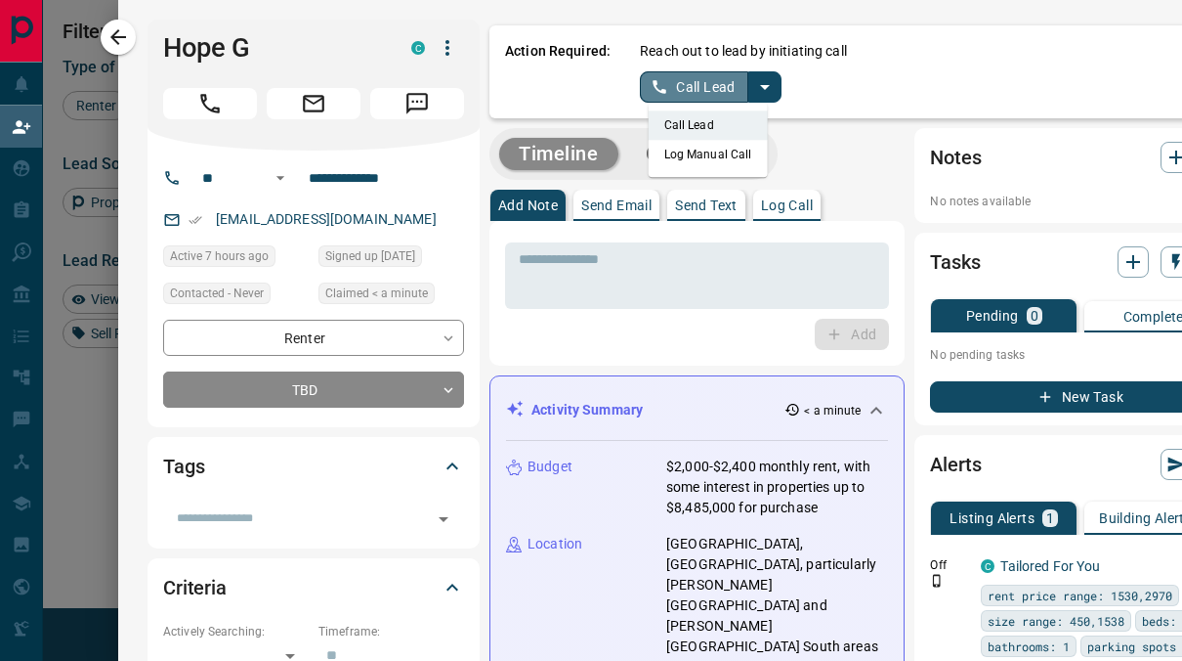
click at [689, 86] on button "Call Lead" at bounding box center [694, 86] width 108 height 31
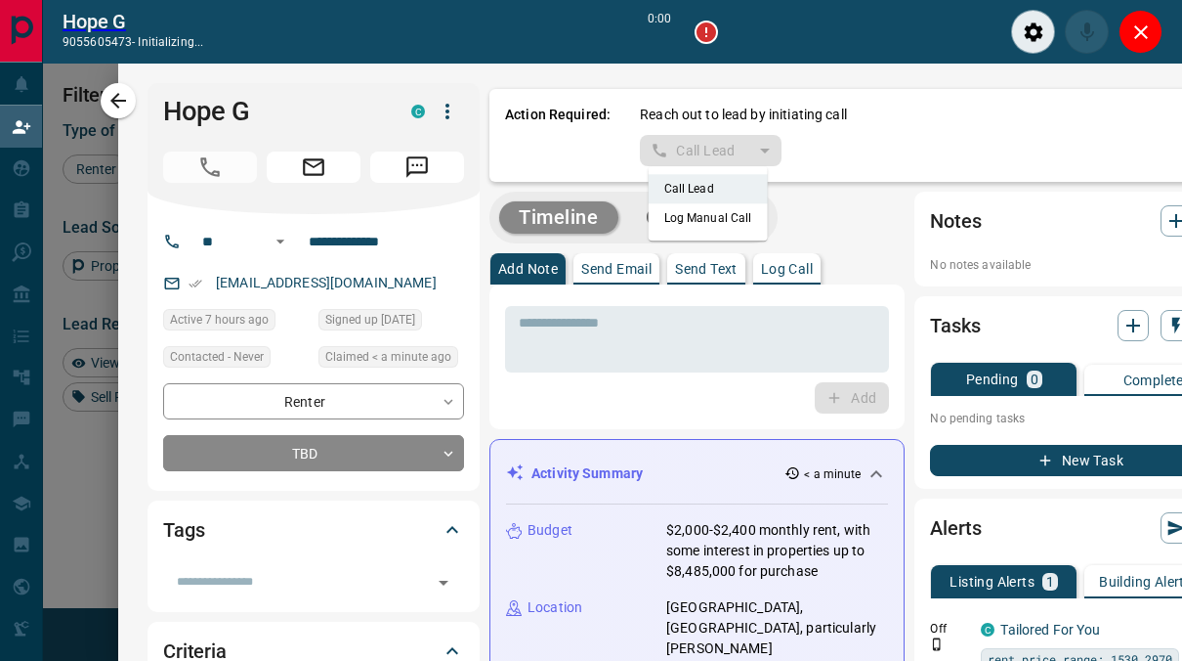
scroll to position [434, 749]
click at [1129, 35] on icon "Close" at bounding box center [1140, 32] width 23 height 23
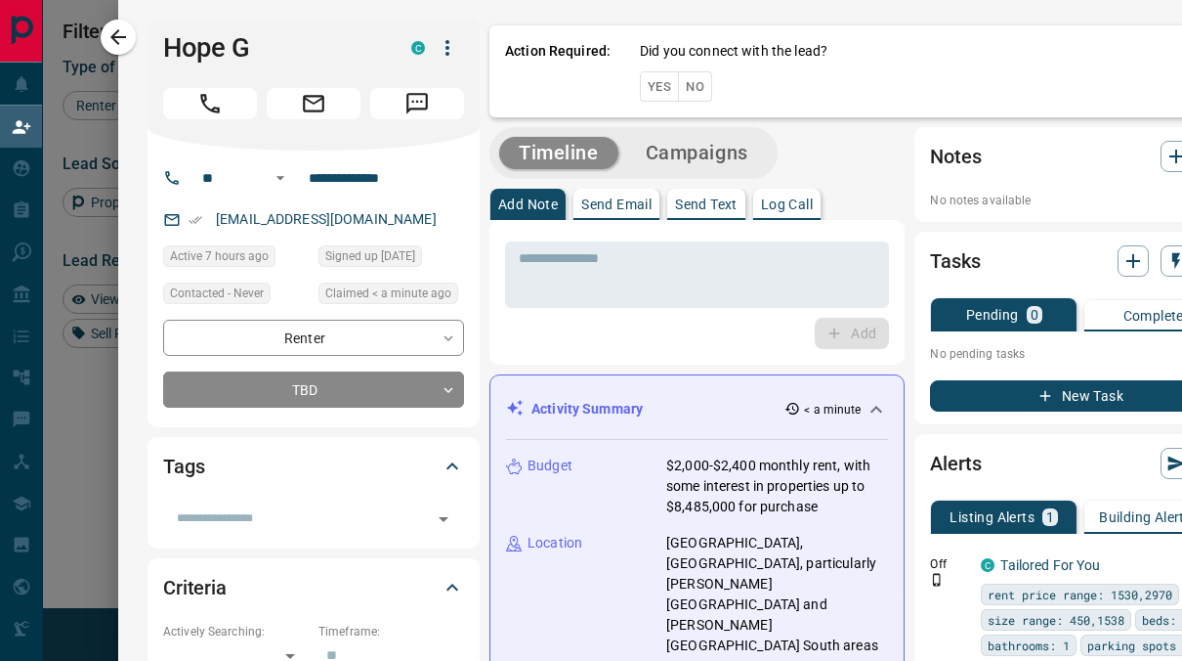
click at [1129, 35] on div "Action Required: Did you connect with the lead? Yes No" at bounding box center [868, 71] width 757 height 92
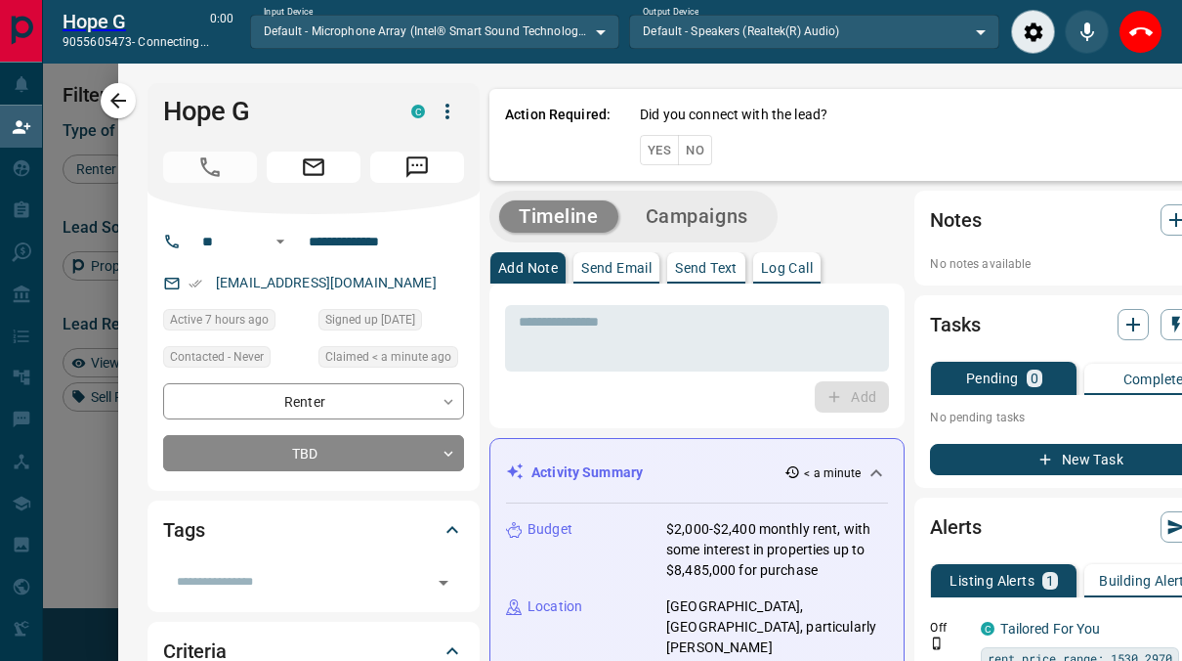
click at [1145, 37] on icon "End Call" at bounding box center [1140, 32] width 23 height 23
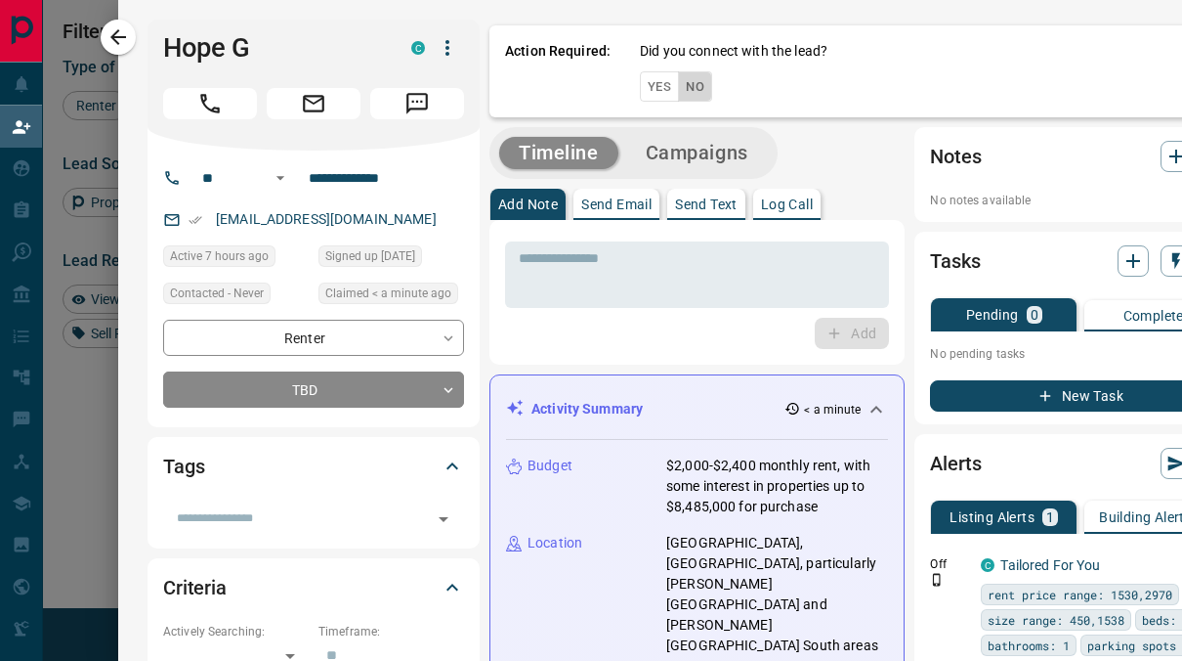
click at [688, 90] on button "No" at bounding box center [695, 86] width 34 height 30
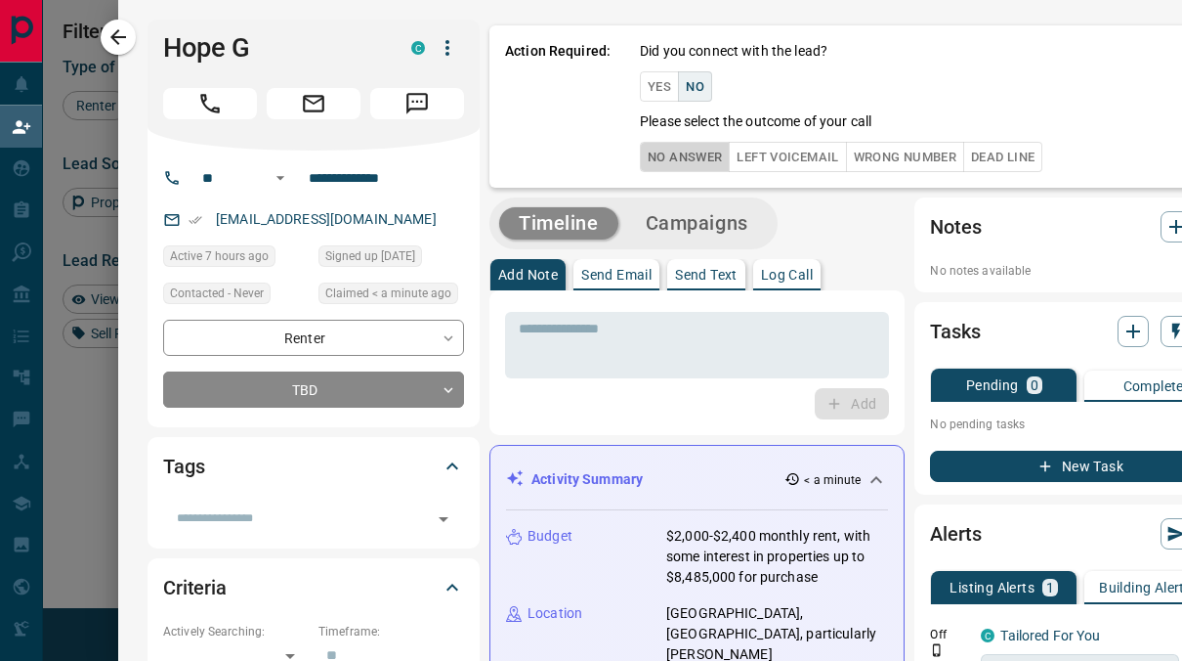
click at [667, 156] on button "No Answer" at bounding box center [685, 157] width 90 height 30
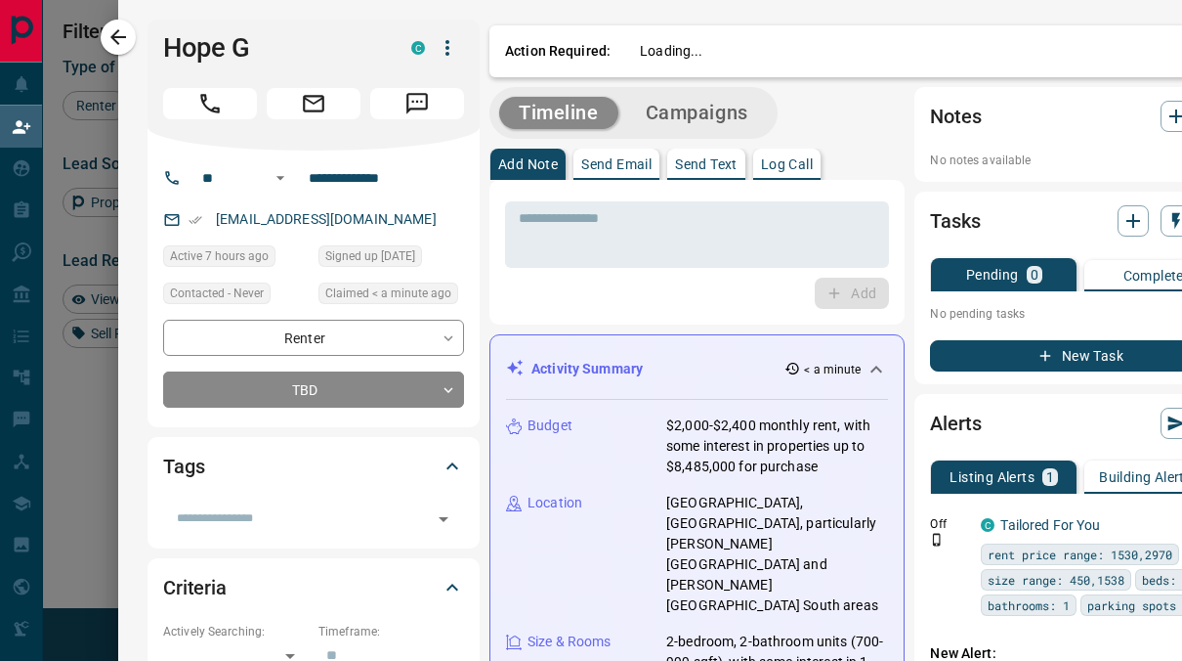
scroll to position [0, 0]
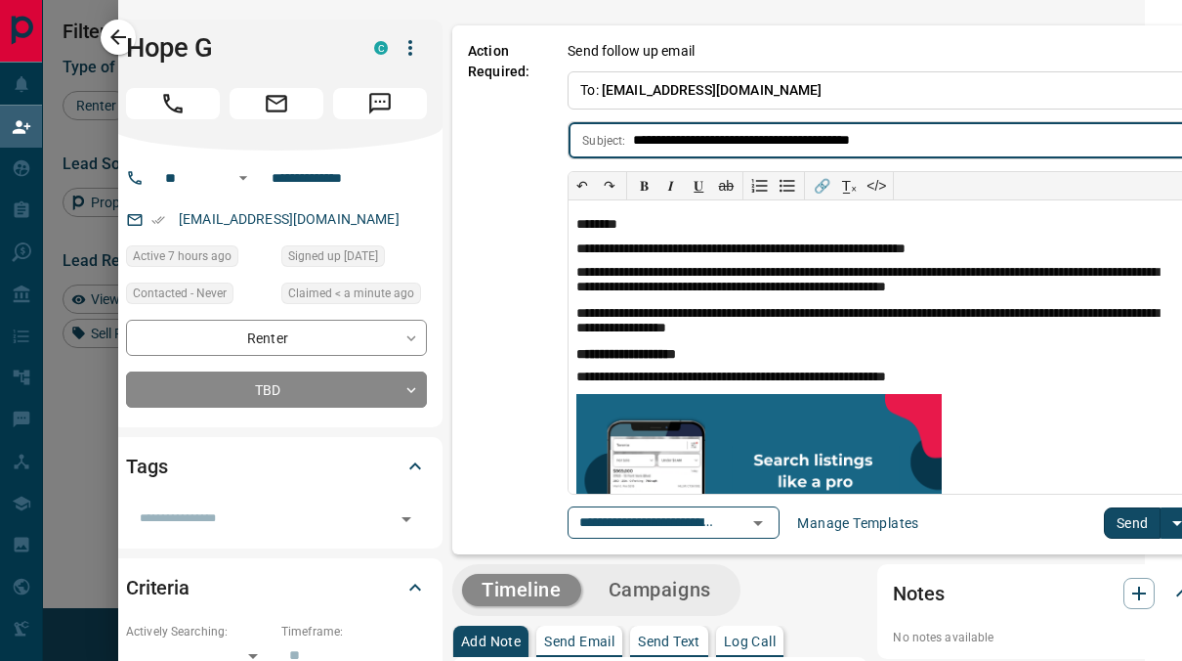
click at [1104, 520] on button "Send" at bounding box center [1133, 522] width 58 height 31
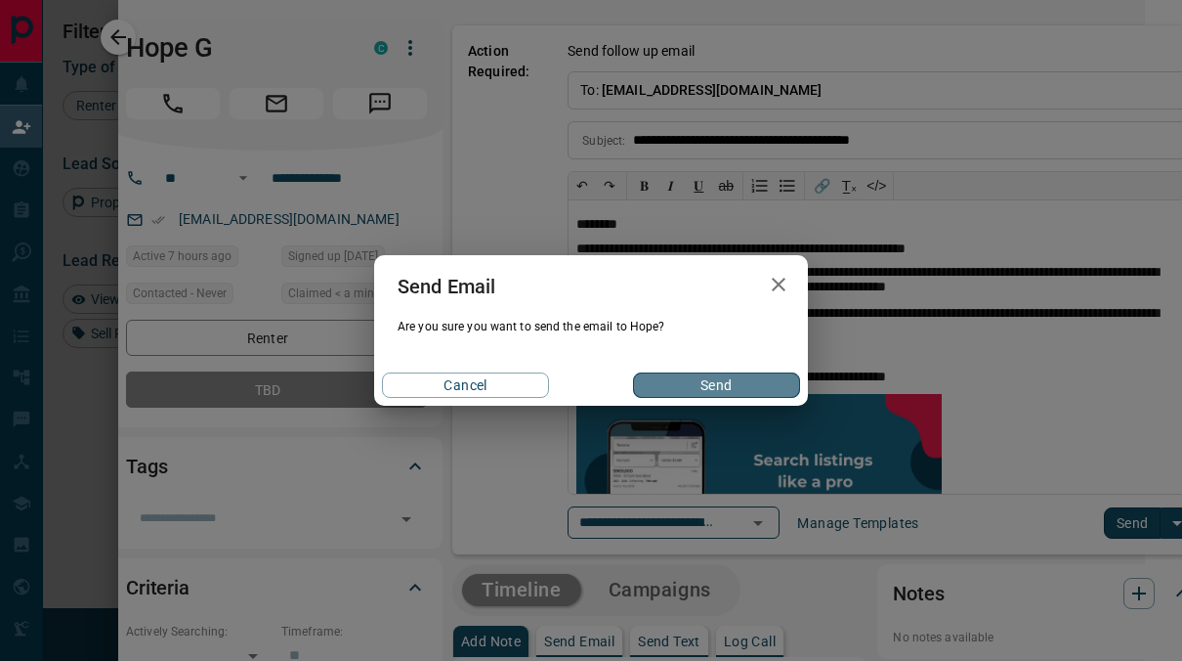
click at [751, 381] on button "Send" at bounding box center [716, 384] width 167 height 25
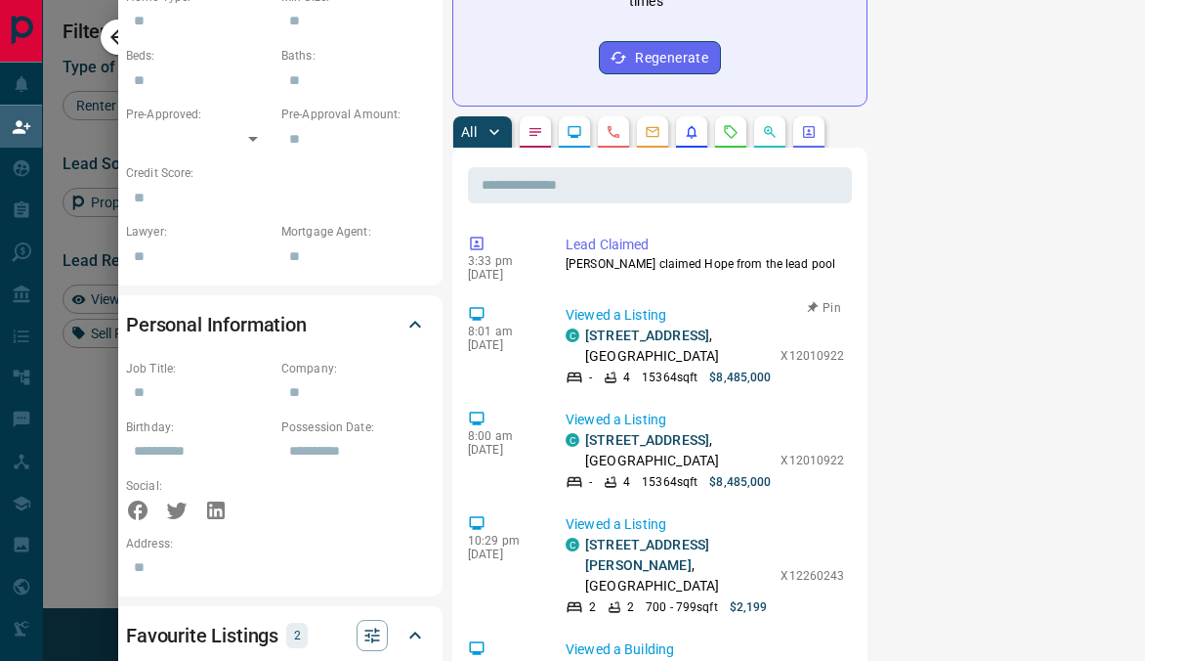
click at [709, 368] on p "$8,485,000" at bounding box center [740, 377] width 62 height 18
drag, startPoint x: 699, startPoint y: 324, endPoint x: 703, endPoint y: 348, distance: 23.8
click at [703, 368] on div "- 4 15364 sqft $8,485,000" at bounding box center [668, 377] width 205 height 18
click at [710, 352] on div "8:01 am [DATE] Viewed a Listing C [STREET_ADDRESS] 15364 sqft $8,485,000 X12010…" at bounding box center [660, 345] width 384 height 93
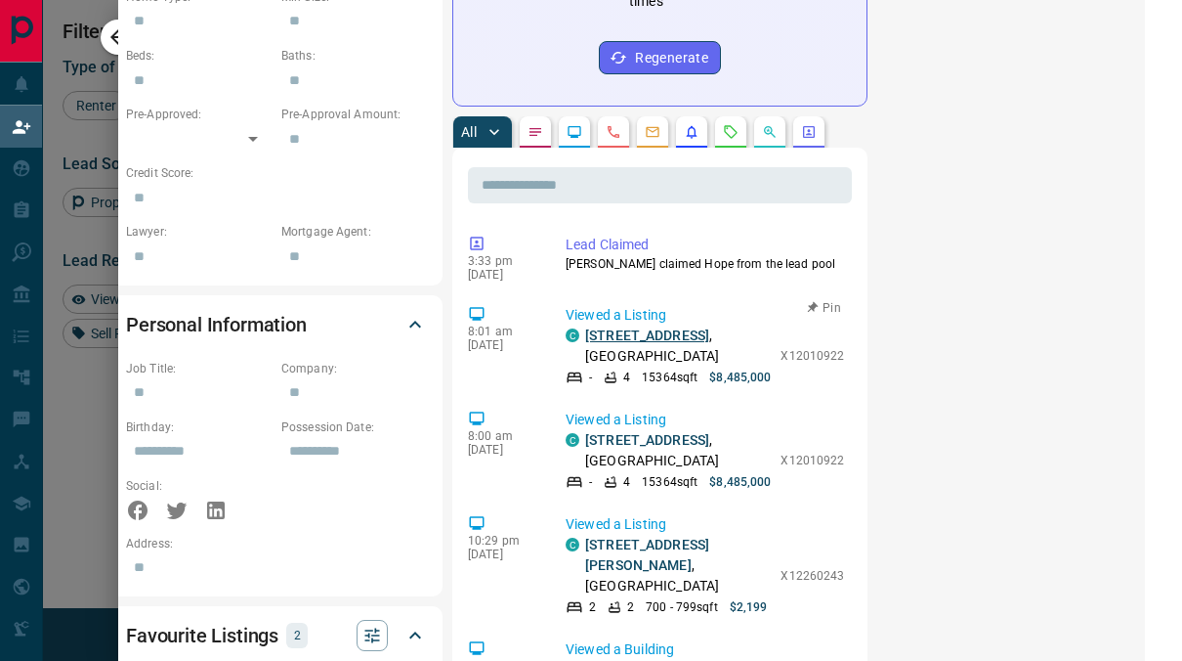
click at [662, 327] on link "[STREET_ADDRESS]" at bounding box center [647, 335] width 124 height 16
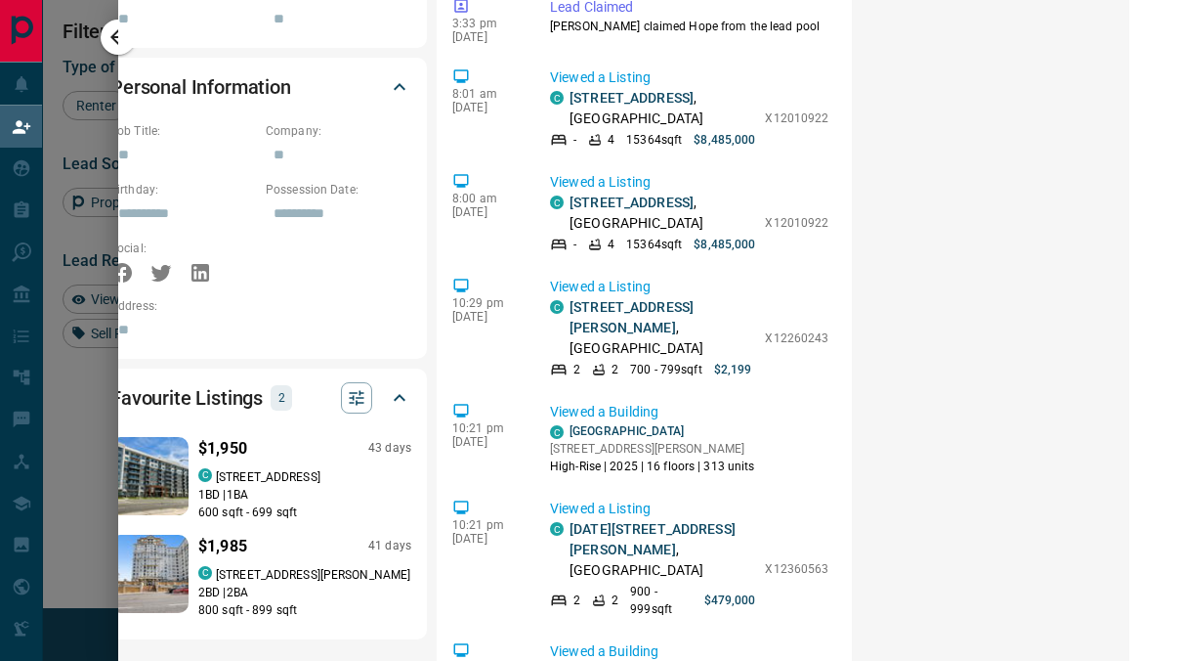
scroll to position [1260, 53]
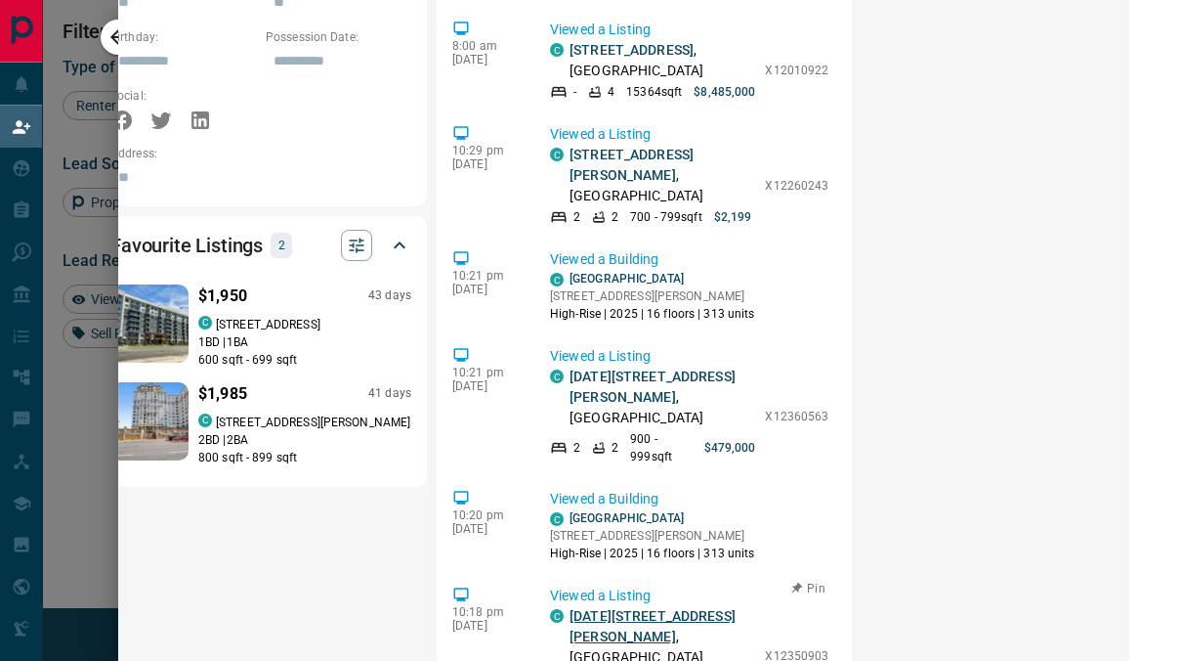
click at [595, 608] on link "[DATE][STREET_ADDRESS][PERSON_NAME]" at bounding box center [653, 626] width 166 height 36
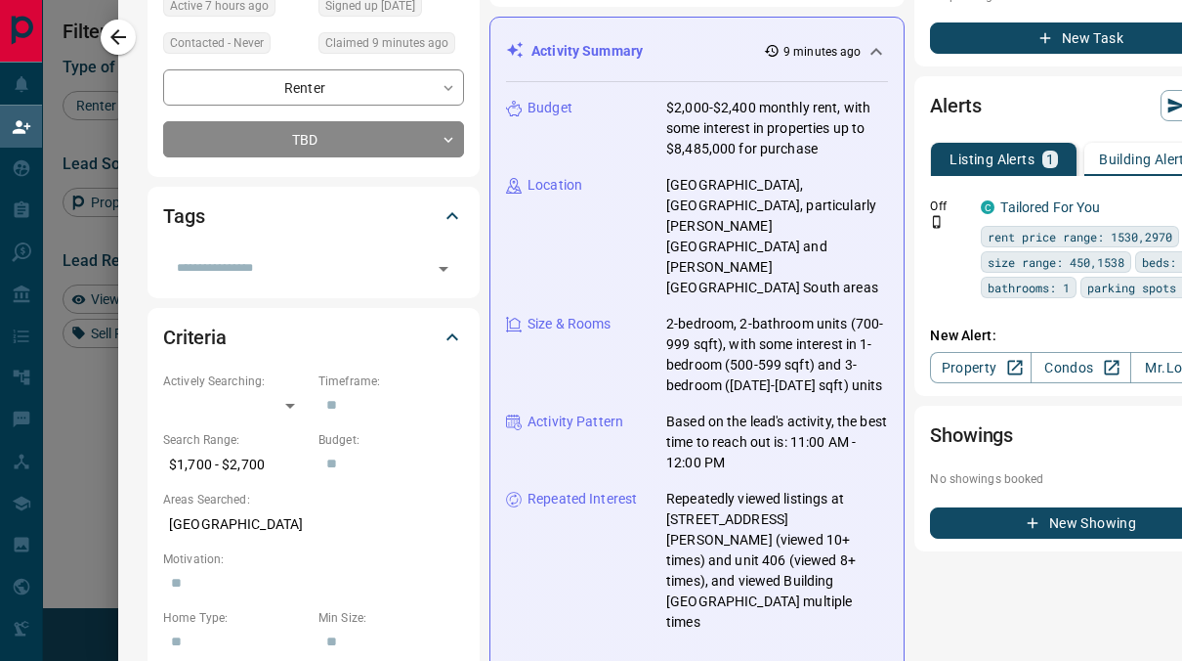
scroll to position [0, 0]
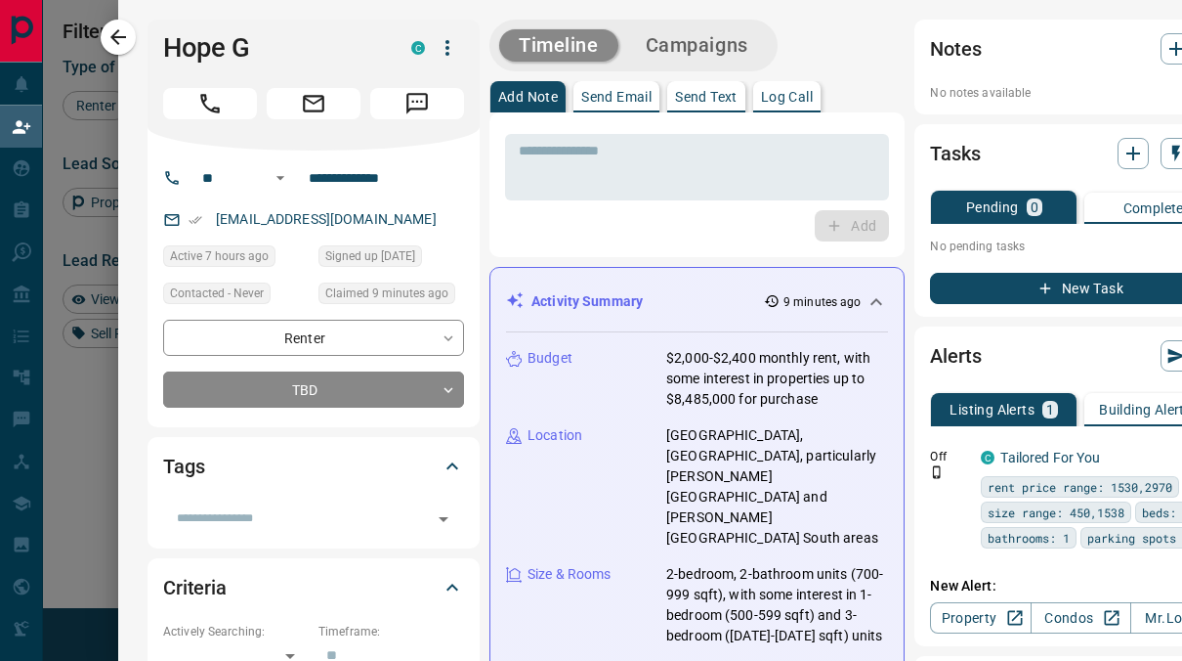
click at [89, 155] on div at bounding box center [591, 330] width 1182 height 661
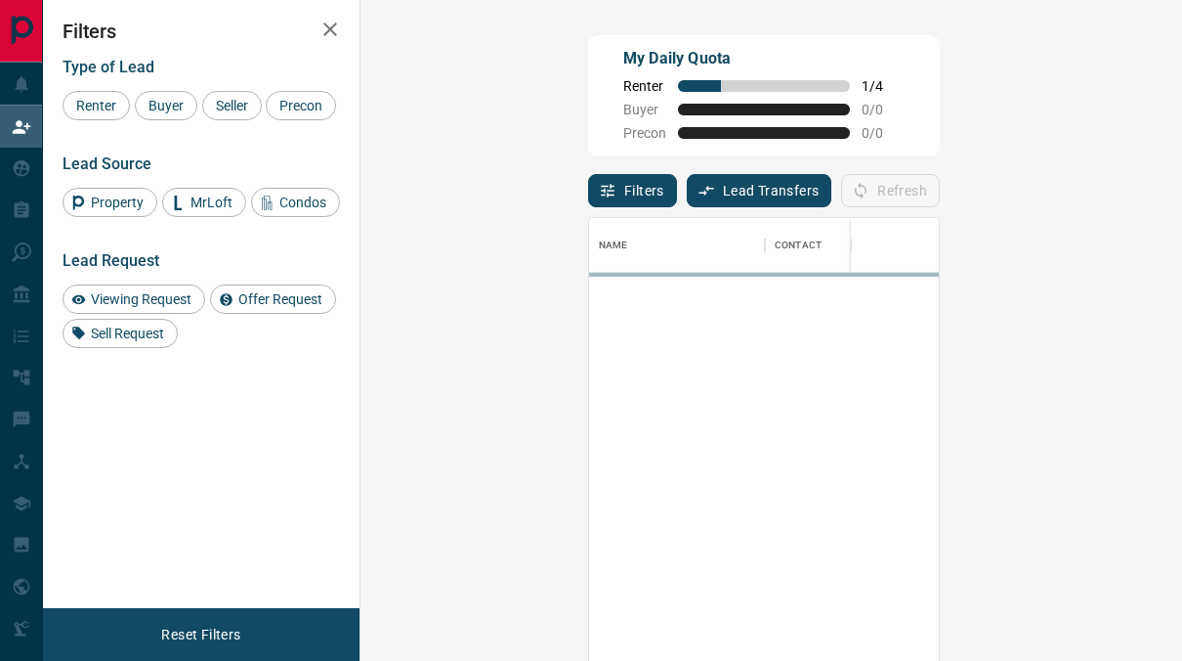
scroll to position [483, 749]
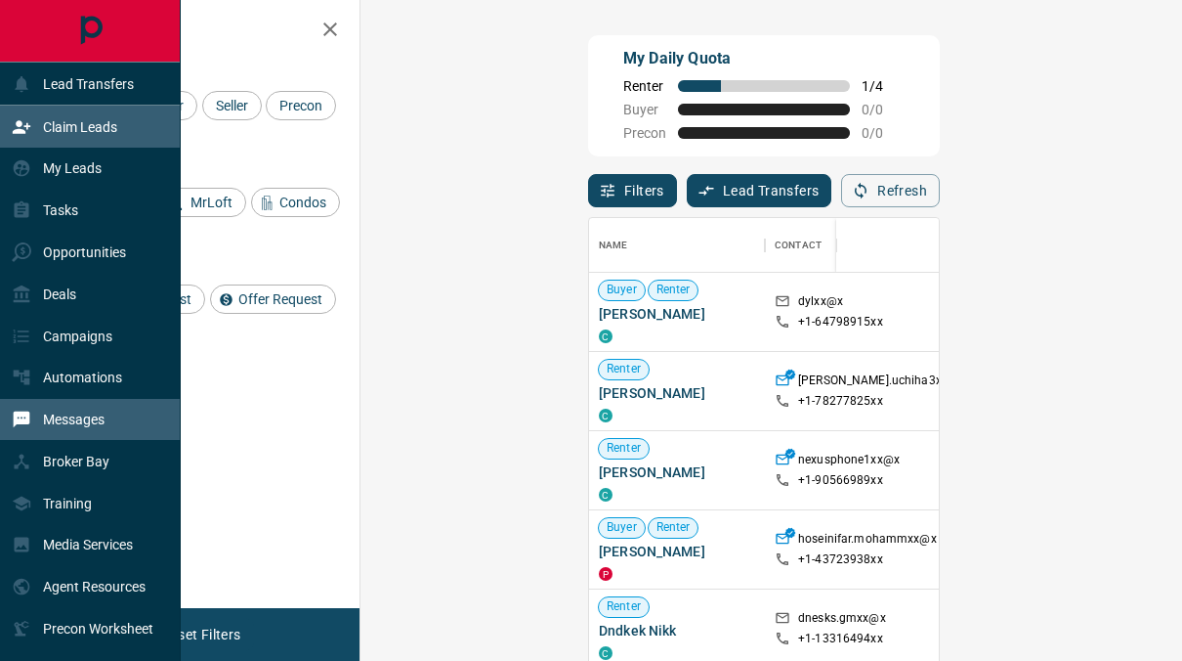
click at [79, 412] on div "Messages" at bounding box center [58, 420] width 93 height 32
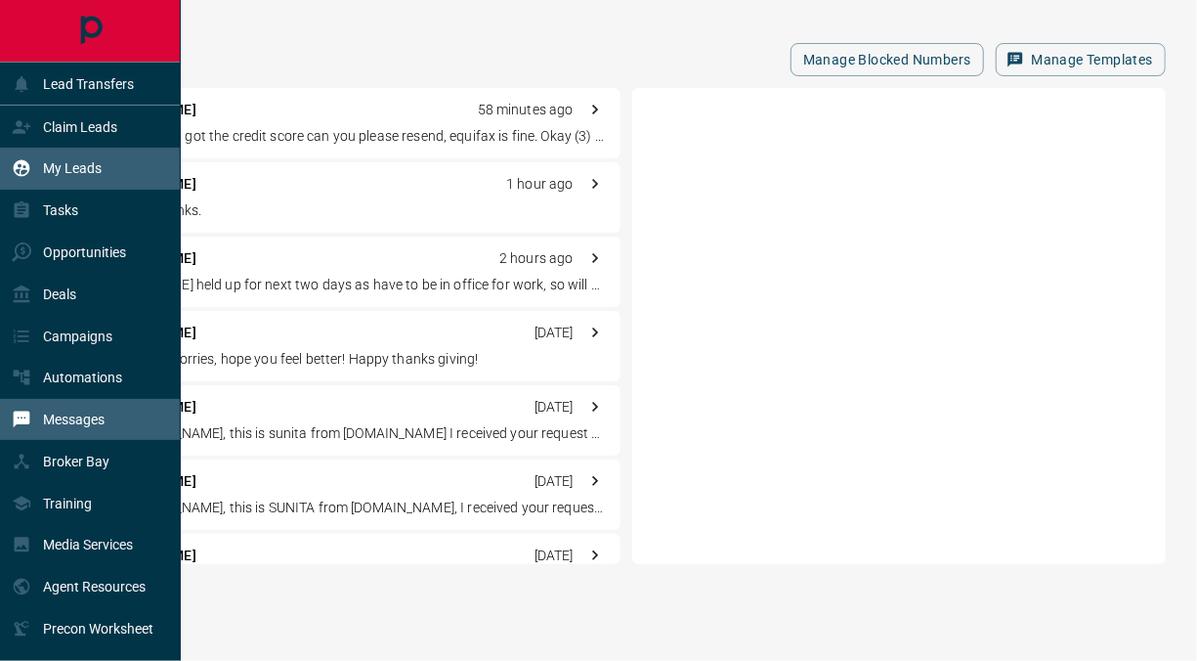
click at [121, 176] on div "My Leads" at bounding box center [90, 169] width 181 height 42
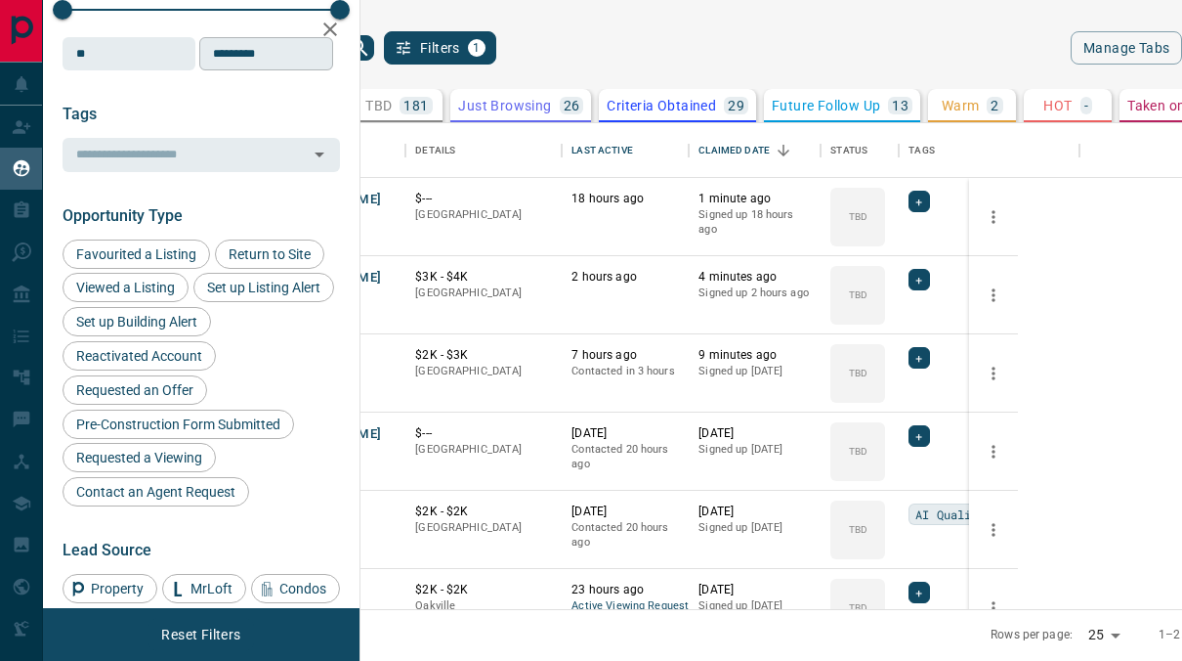
scroll to position [421, 0]
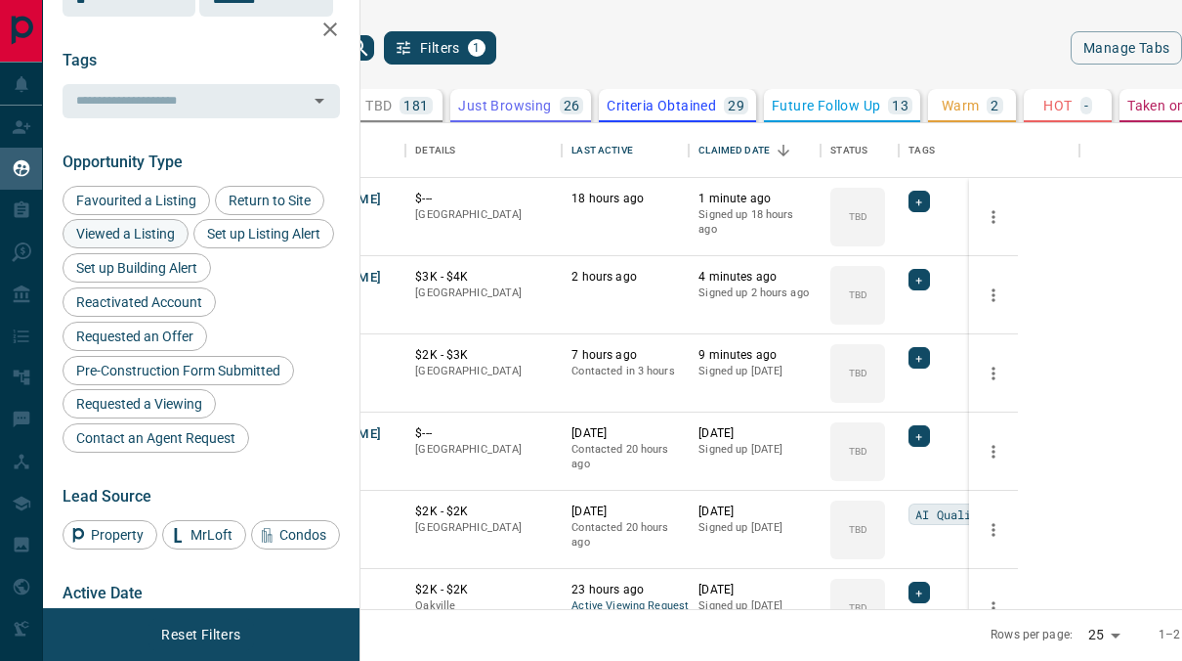
click at [142, 235] on span "Viewed a Listing" at bounding box center [125, 234] width 112 height 16
click at [141, 237] on span "Viewed a Listing" at bounding box center [125, 234] width 112 height 16
click at [134, 411] on span "Requested a Viewing" at bounding box center [139, 404] width 140 height 16
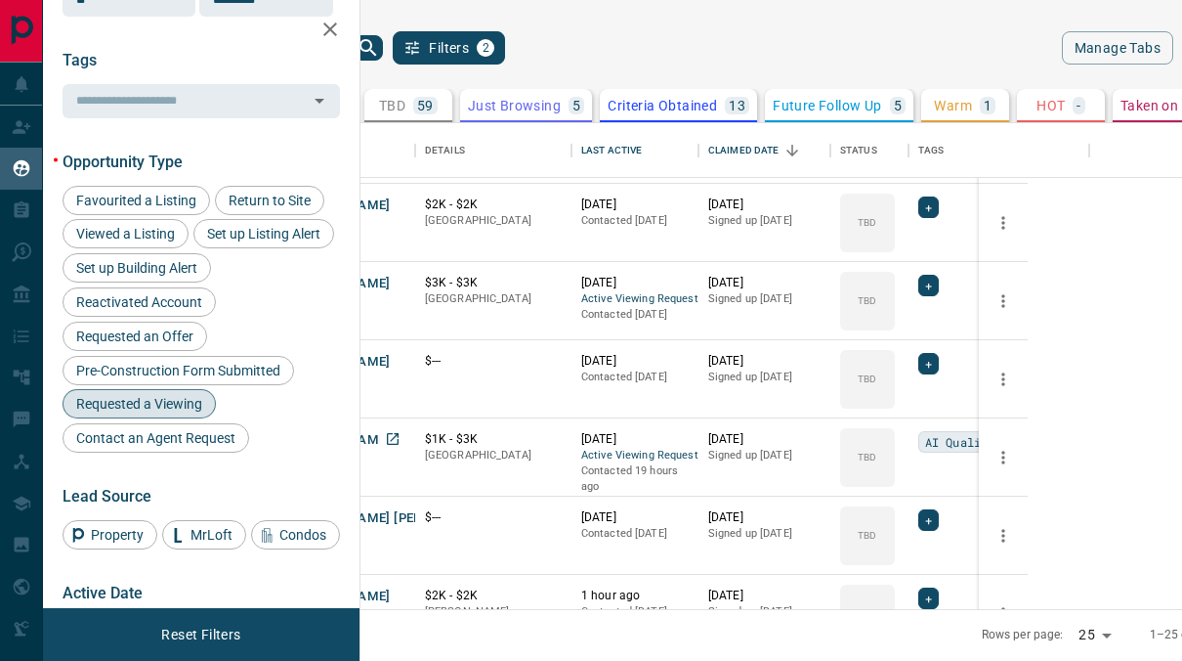
scroll to position [337, 0]
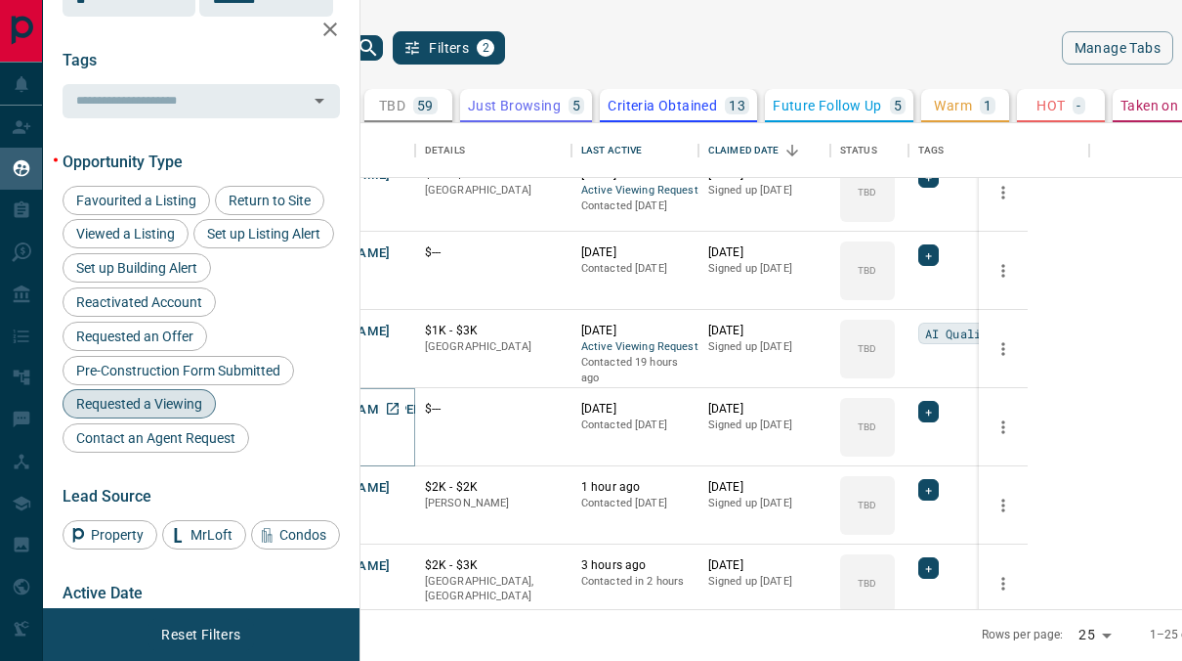
click at [479, 407] on button "[PERSON_NAME] [PERSON_NAME]" at bounding box center [392, 410] width 208 height 19
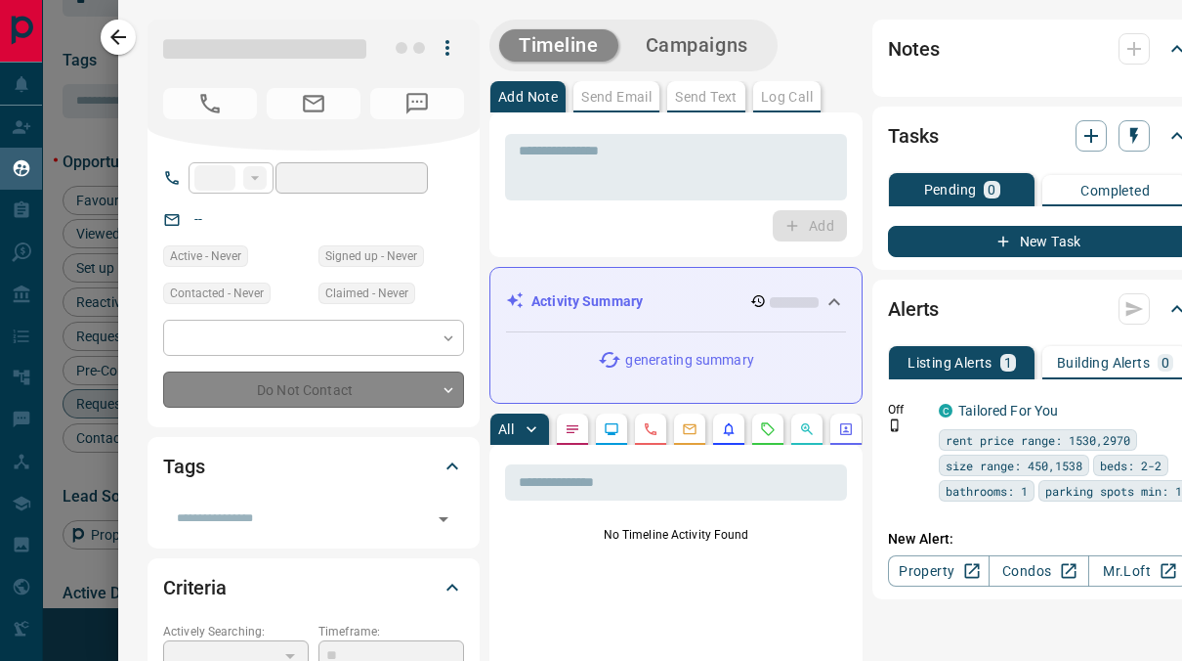
type input "**"
type input "**********"
type input "**"
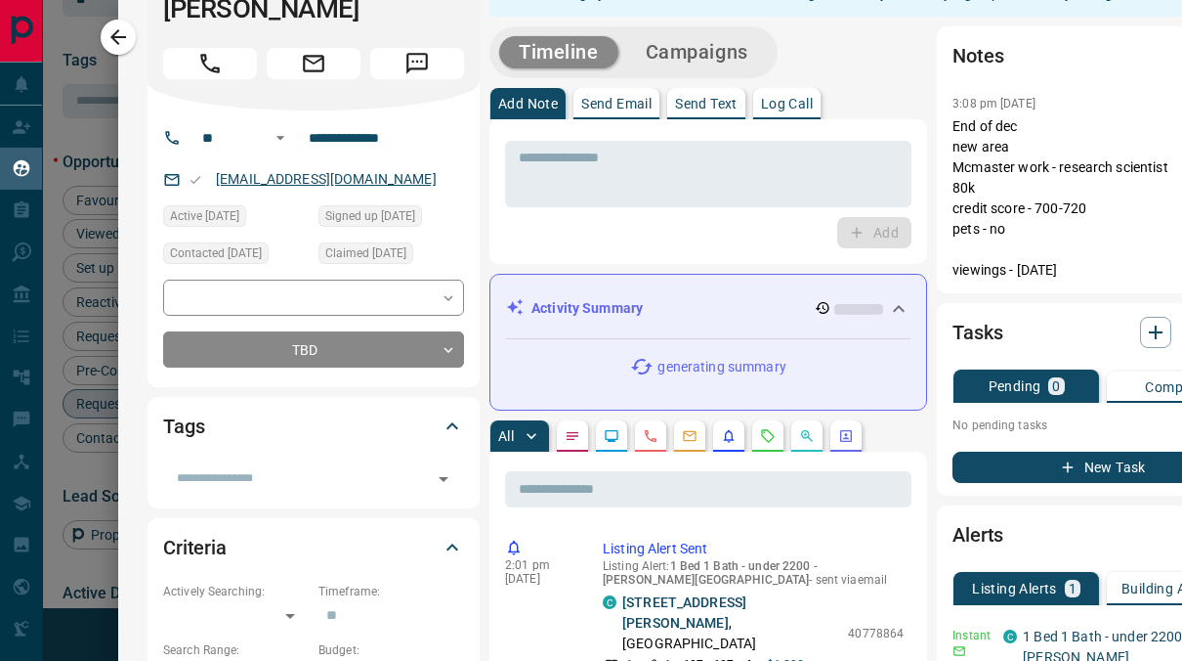
scroll to position [0, 0]
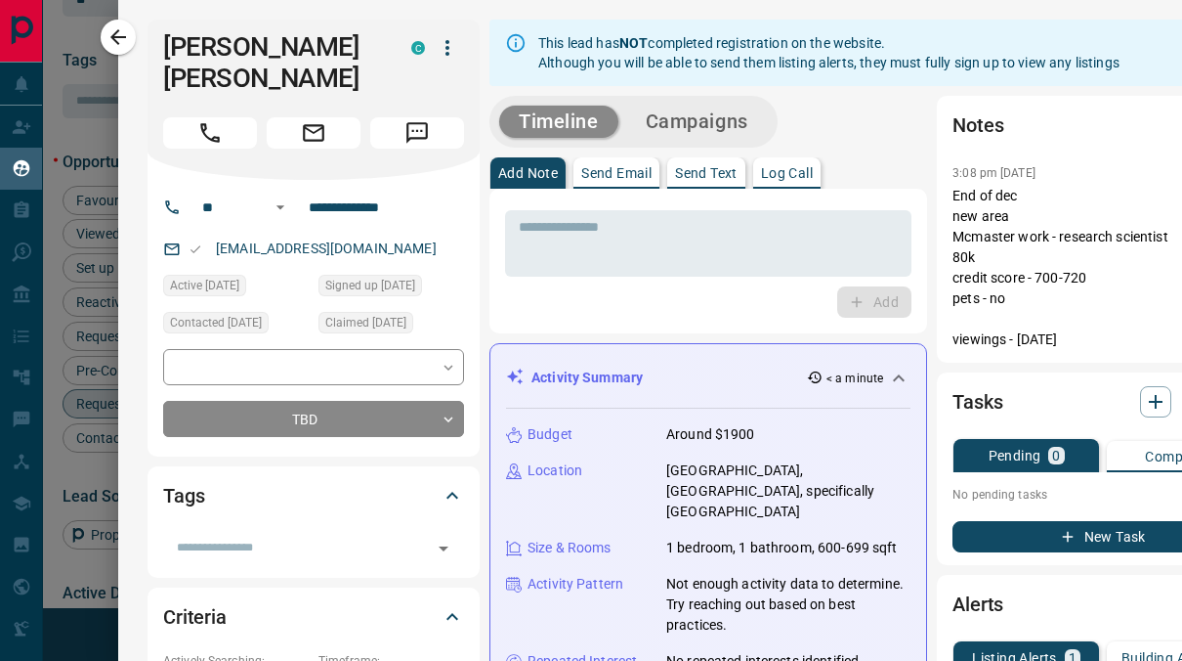
click at [703, 345] on div "Activity Summary < a minute Budget Around $1900 Location [GEOGRAPHIC_DATA], [GE…" at bounding box center [709, 554] width 438 height 423
click at [214, 117] on button "Call" at bounding box center [210, 132] width 94 height 31
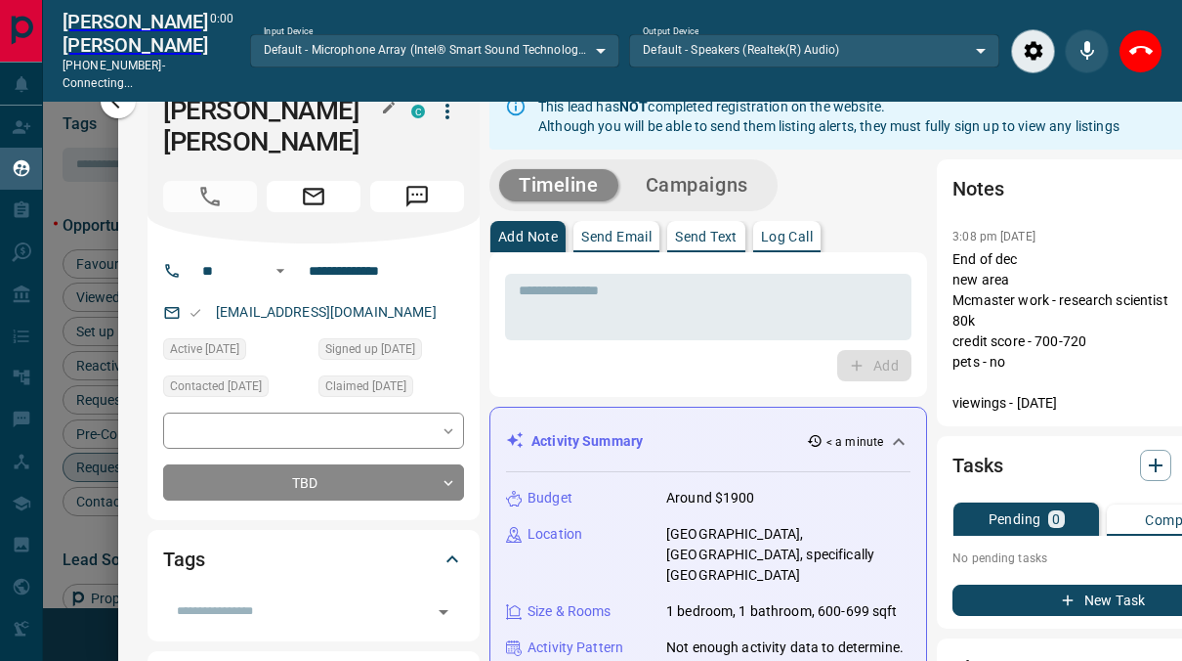
scroll to position [410, 783]
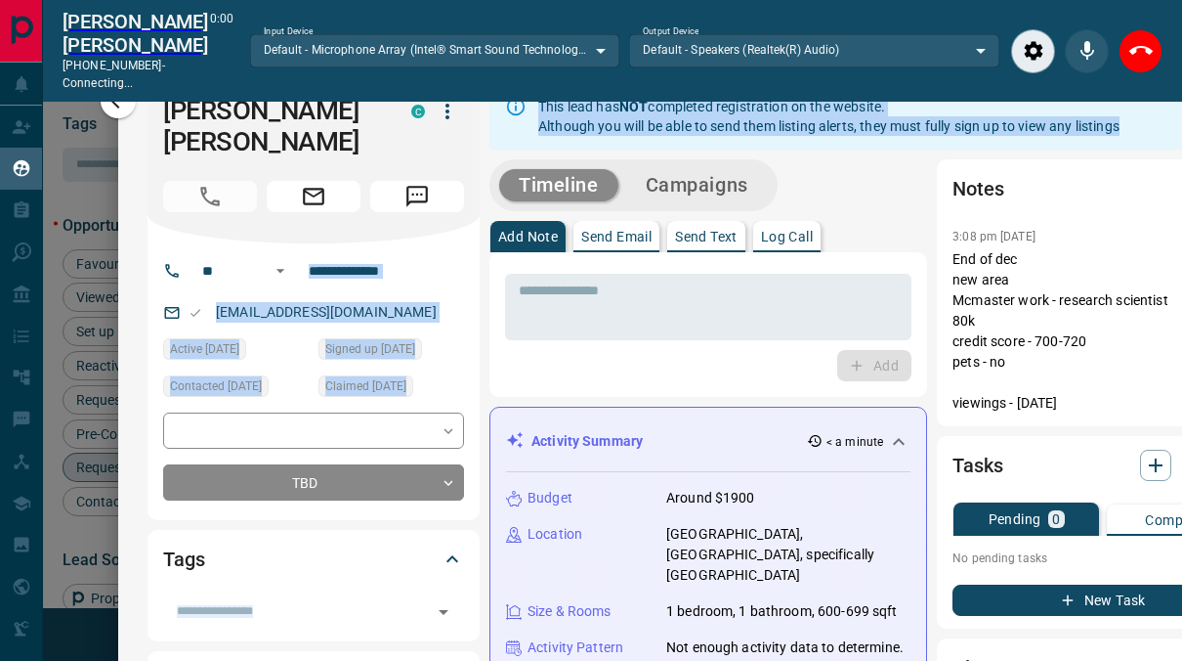
drag, startPoint x: 394, startPoint y: 216, endPoint x: 687, endPoint y: 369, distance: 330.8
drag, startPoint x: 687, startPoint y: 369, endPoint x: 614, endPoint y: 369, distance: 73.3
click at [614, 369] on div "Add" at bounding box center [708, 365] width 406 height 31
click at [626, 394] on div "* ​ Add" at bounding box center [709, 324] width 438 height 145
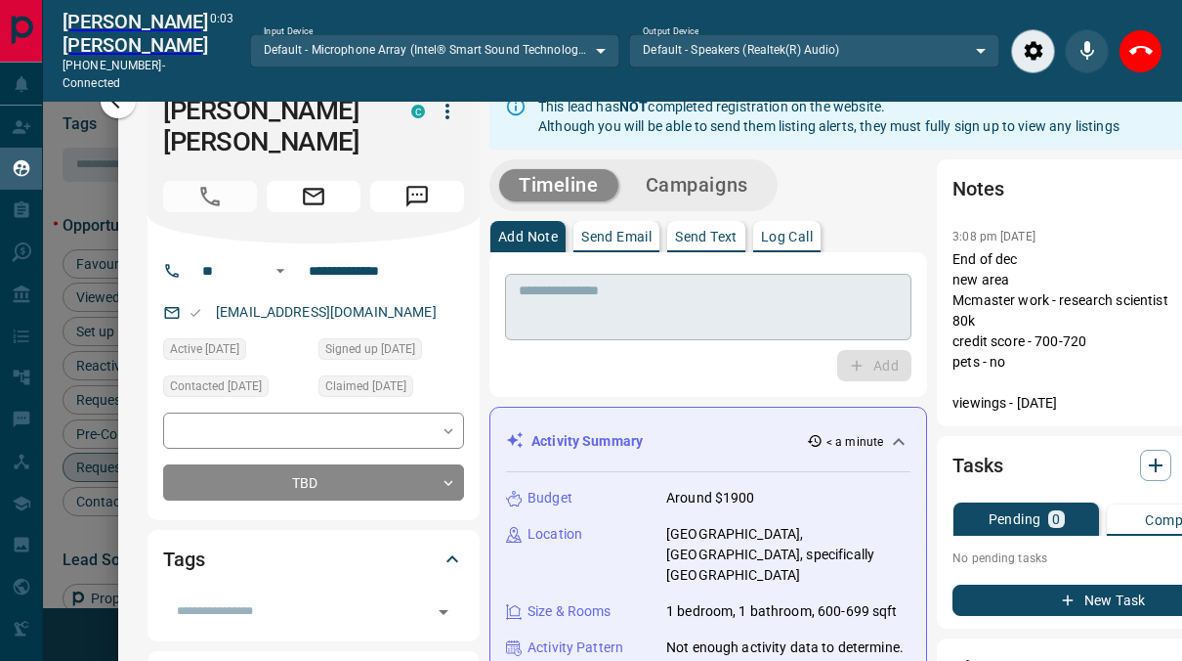
click at [696, 334] on div "* ​" at bounding box center [708, 307] width 406 height 66
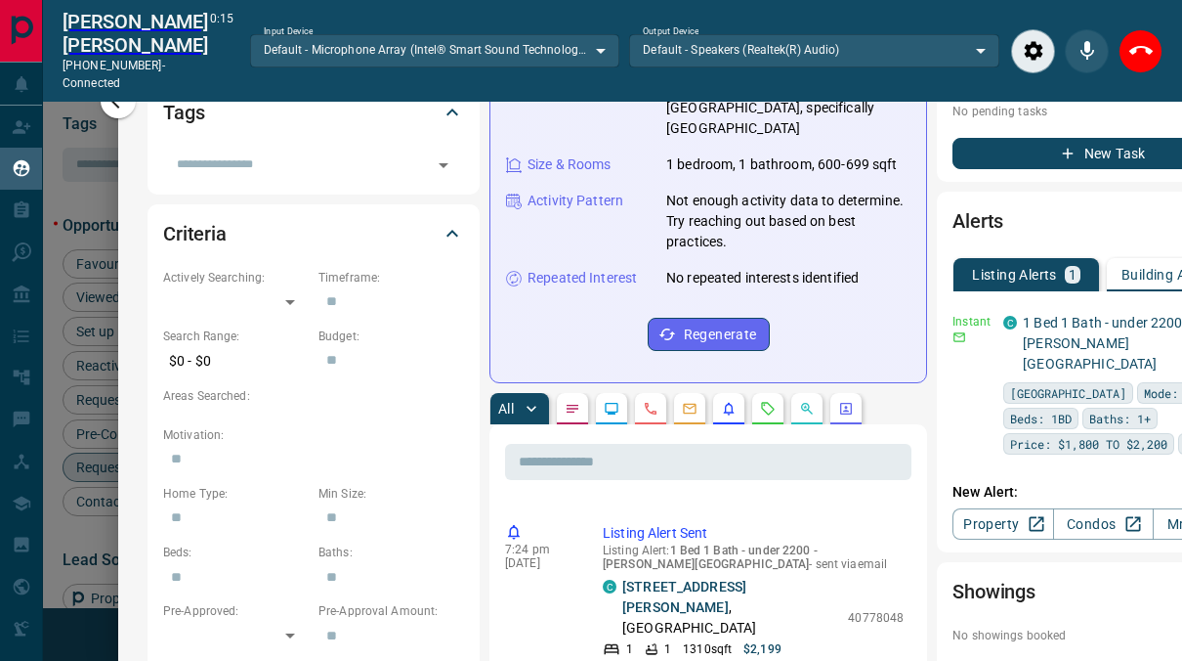
scroll to position [447, 0]
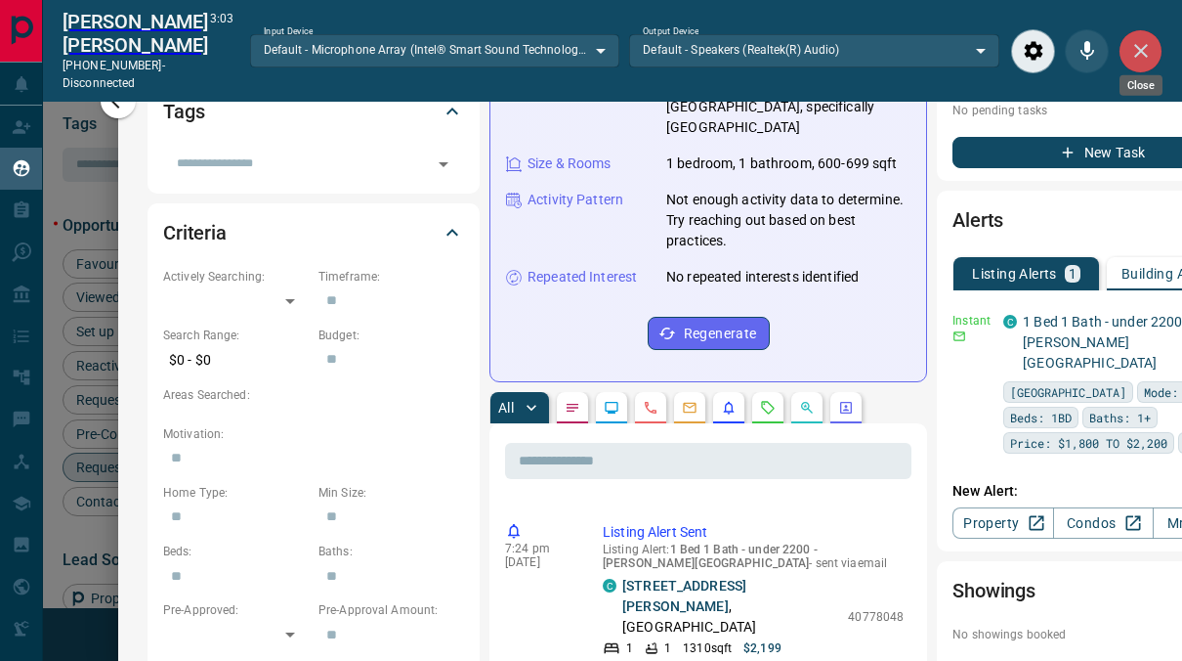
click at [1146, 39] on icon "Close" at bounding box center [1140, 50] width 23 height 23
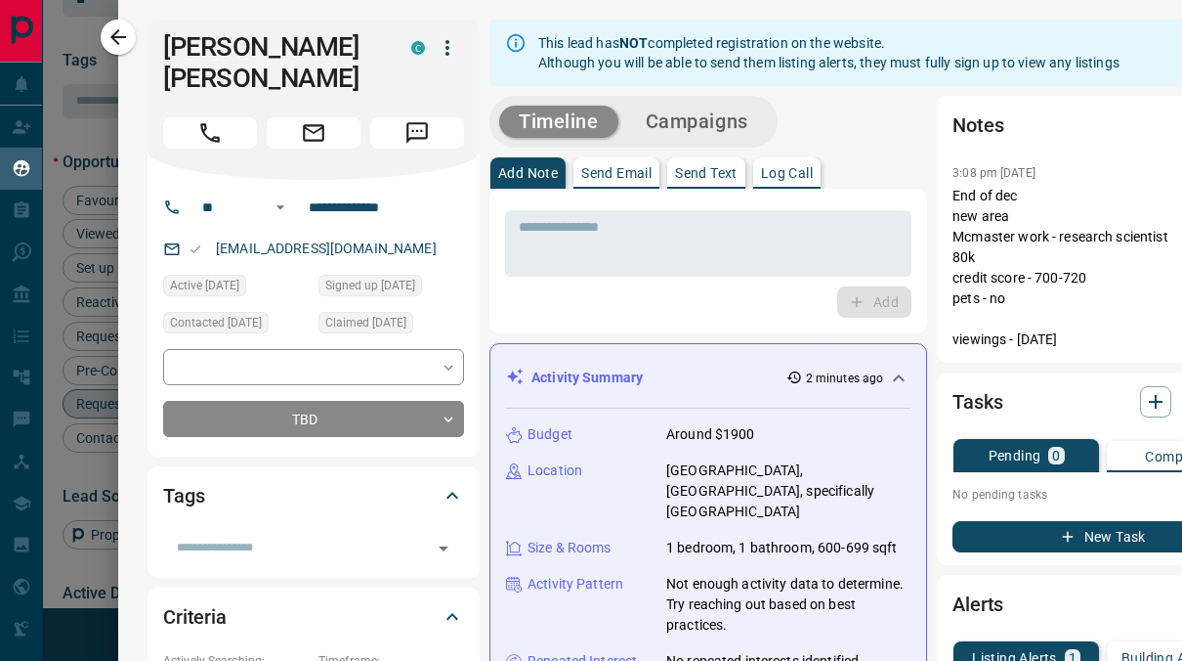
scroll to position [835, 0]
click at [708, 185] on button "Send Text" at bounding box center [706, 172] width 78 height 31
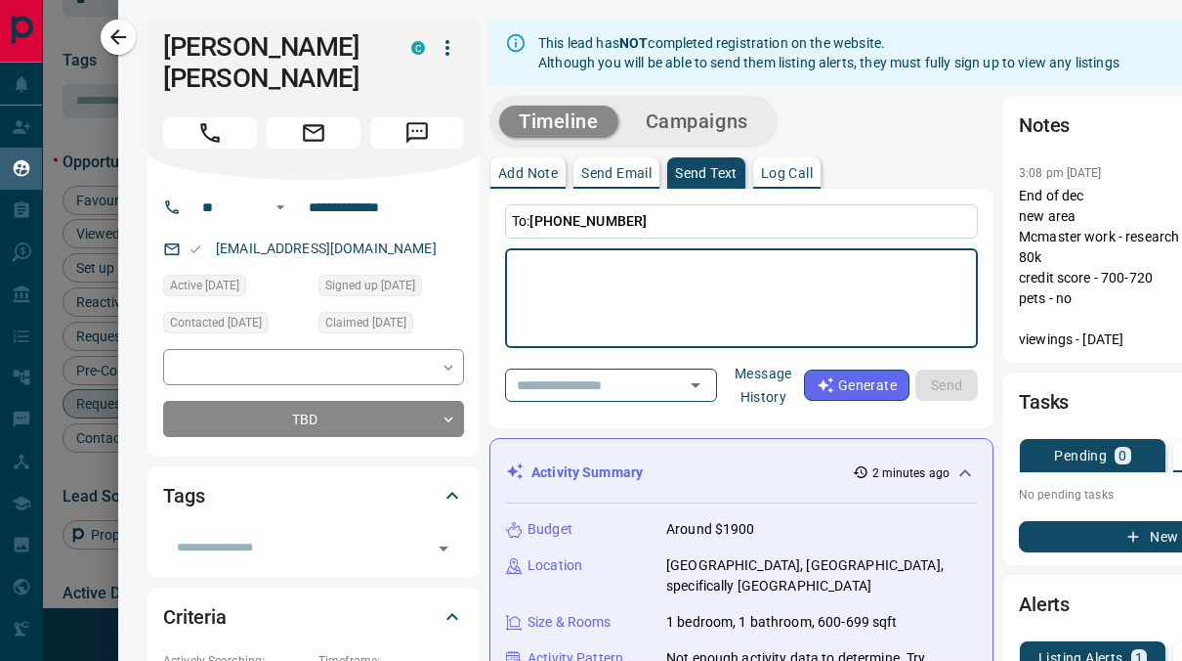
scroll to position [552, 0]
click at [636, 305] on textarea at bounding box center [742, 298] width 446 height 83
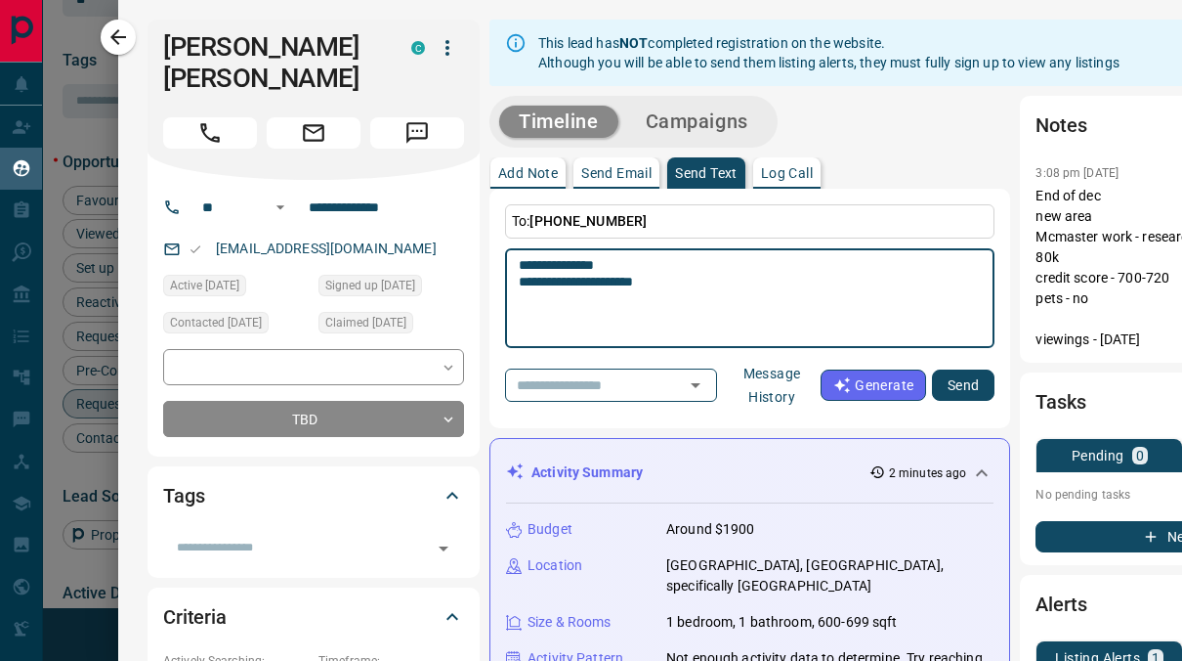
type textarea "**********"
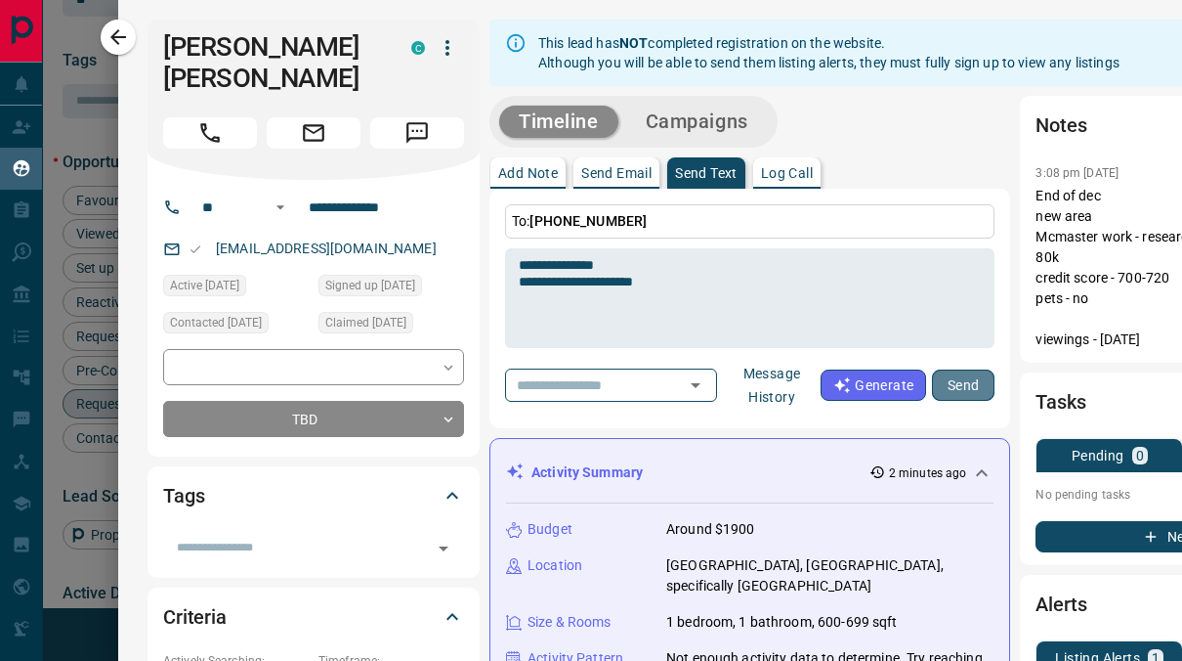
click at [959, 377] on button "Send" at bounding box center [963, 384] width 63 height 31
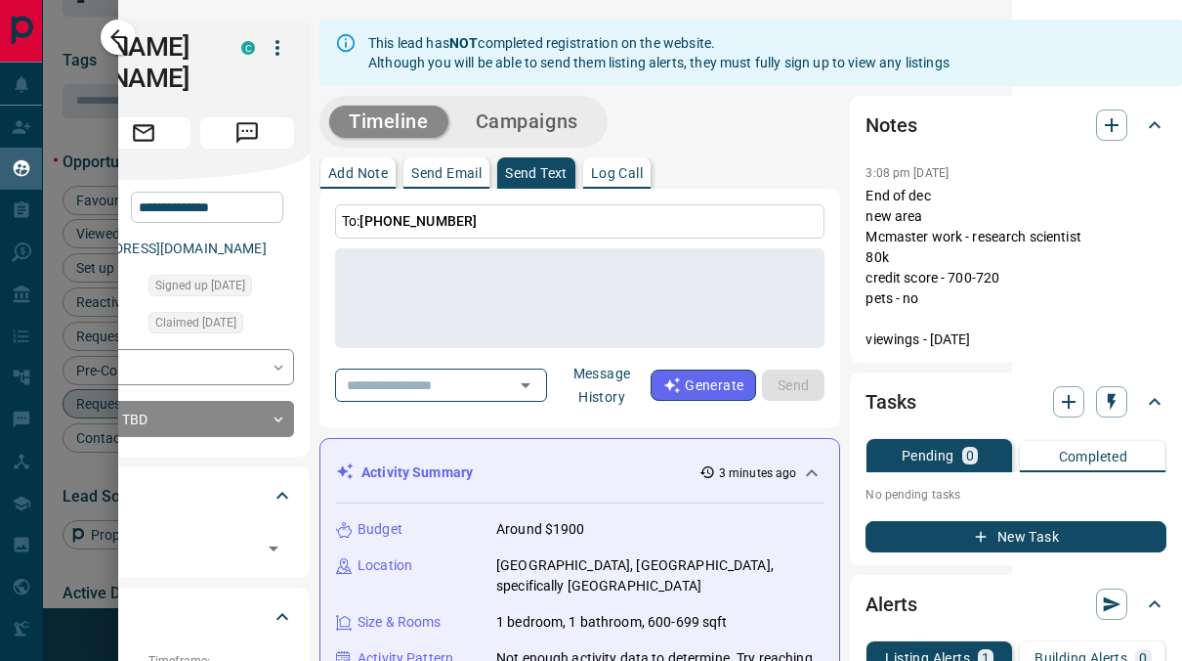
scroll to position [0, 0]
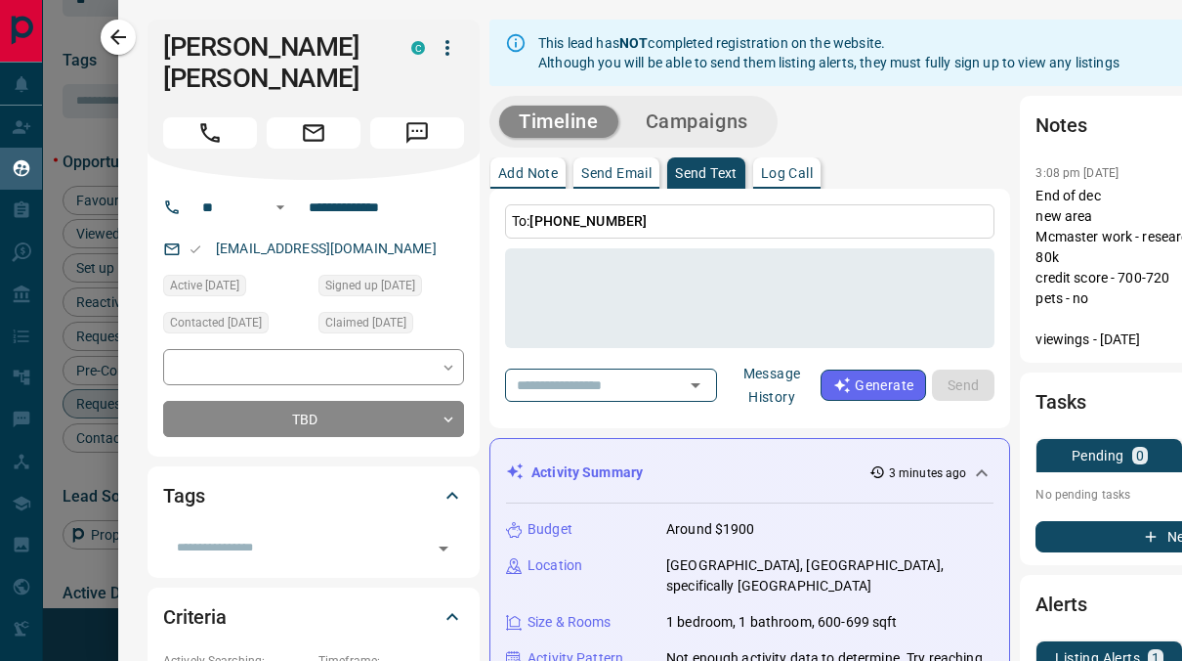
click at [99, 119] on div at bounding box center [591, 330] width 1182 height 661
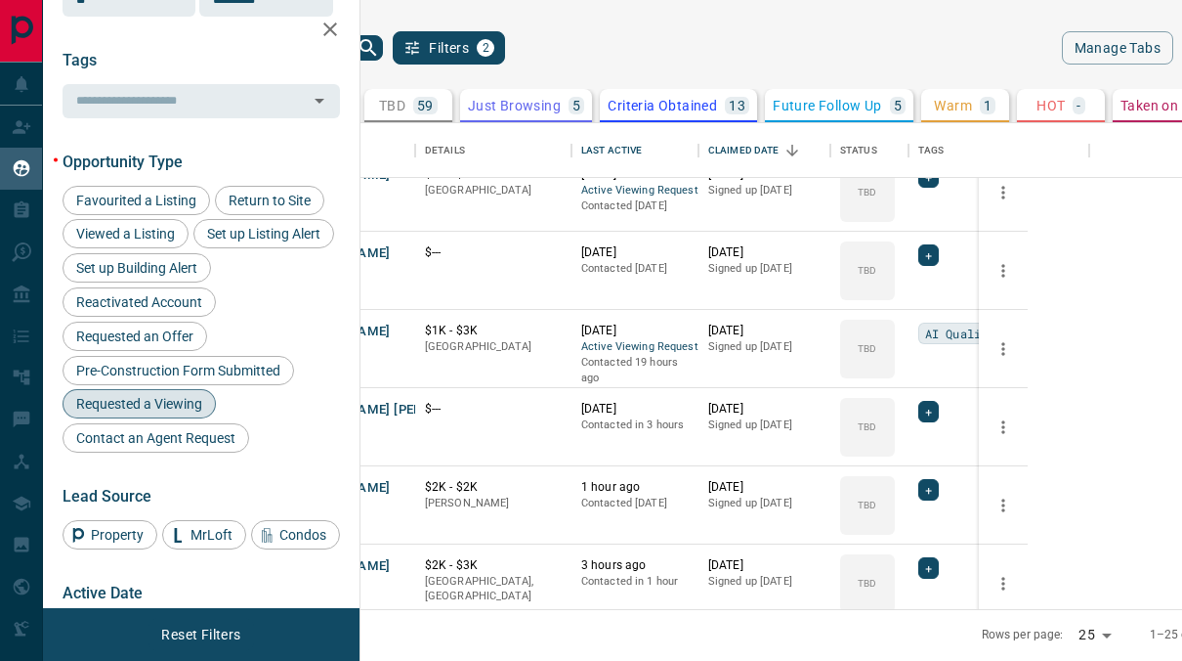
click at [99, 119] on div "Lead Type Renter Buyer Investor Seller Precon Sale Price 0 5500000 Sale price r…" at bounding box center [201, 235] width 277 height 1226
